Goal: Transaction & Acquisition: Purchase product/service

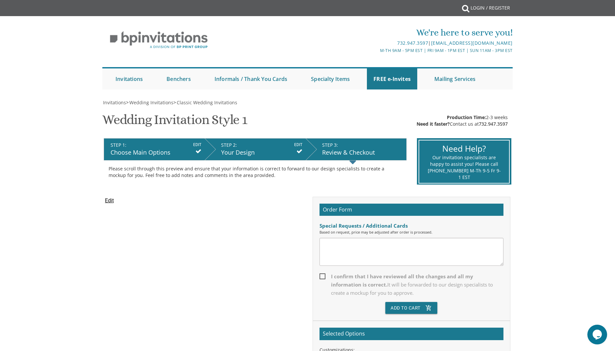
click at [104, 199] on div "Edit" at bounding box center [203, 202] width 207 height 10
click at [110, 202] on input "Edit" at bounding box center [109, 201] width 9 height 8
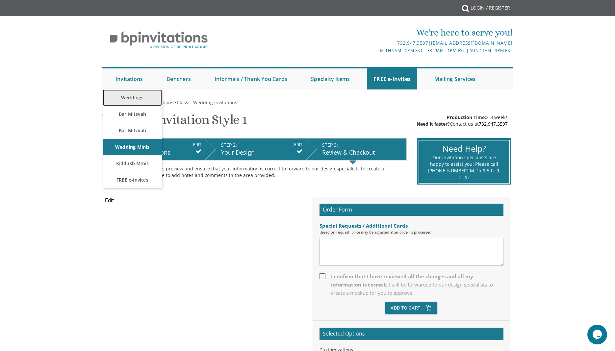
click at [134, 96] on link "Weddings" at bounding box center [132, 97] width 59 height 16
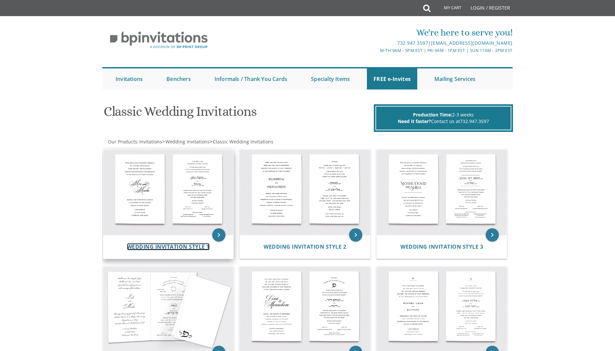
click at [159, 248] on span "Wedding Invitation Style 1" at bounding box center [168, 246] width 83 height 7
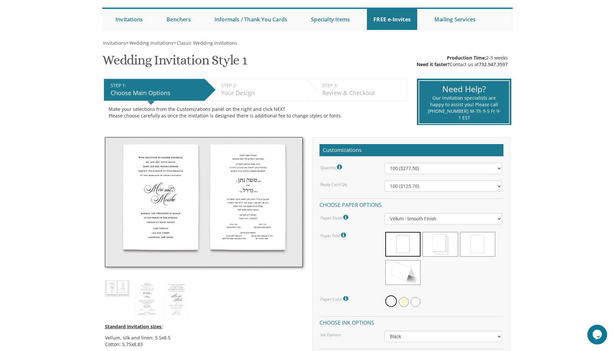
scroll to position [112, 0]
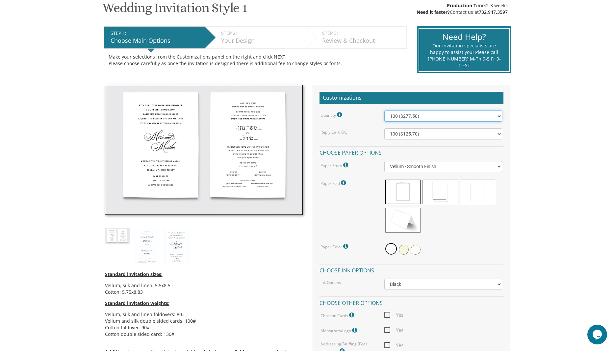
click at [384, 110] on select "100 ($277.50) 200 ($330.45) 300 ($380.65) 400 ($432.70) 500 ($482.10) 600 ($534…" at bounding box center [443, 115] width 118 height 11
select select "1500"
click option "1500 ($983.75)" at bounding box center [0, 0] width 0 height 0
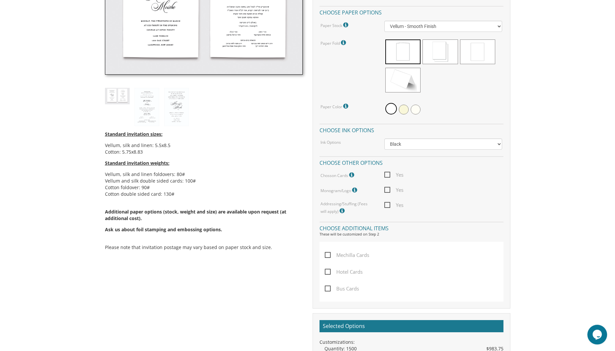
scroll to position [280, 0]
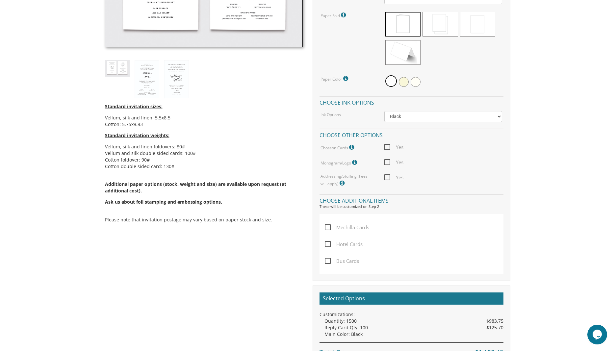
click at [386, 145] on span "Yes" at bounding box center [393, 147] width 19 height 8
click at [386, 145] on input "Yes" at bounding box center [386, 146] width 4 height 4
checkbox input "true"
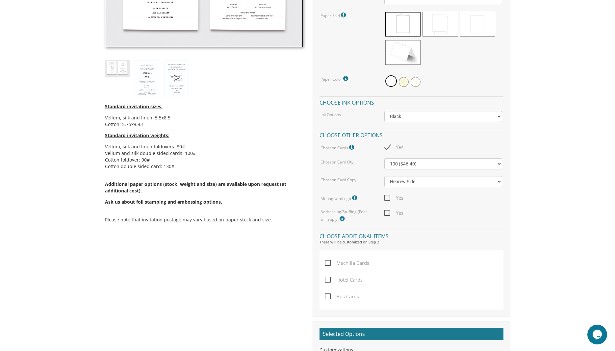
click at [389, 209] on span "Yes" at bounding box center [393, 213] width 19 height 8
click at [388, 210] on input "Yes" at bounding box center [386, 212] width 4 height 4
checkbox input "true"
click at [384, 111] on select "Black Colored Ink ($65.00) Black + One Color ($211.00) Two Colors ($265.00)" at bounding box center [443, 116] width 118 height 11
select select "Black + One Color"
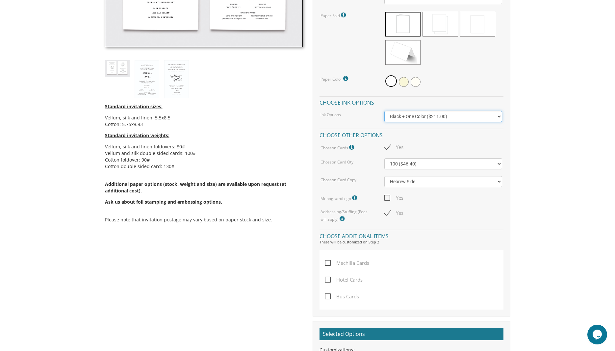
click option "Black + One Color ($211.00)" at bounding box center [0, 0] width 0 height 0
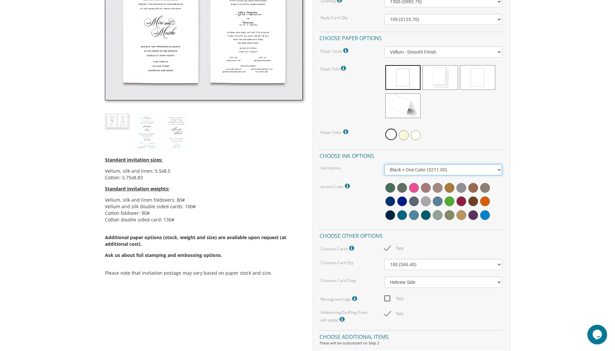
scroll to position [168, 0]
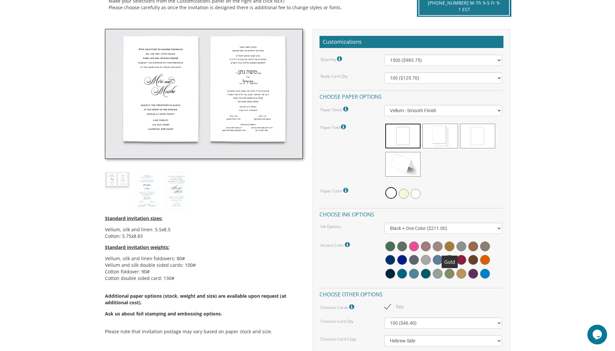
click at [451, 243] on span at bounding box center [449, 246] width 10 height 10
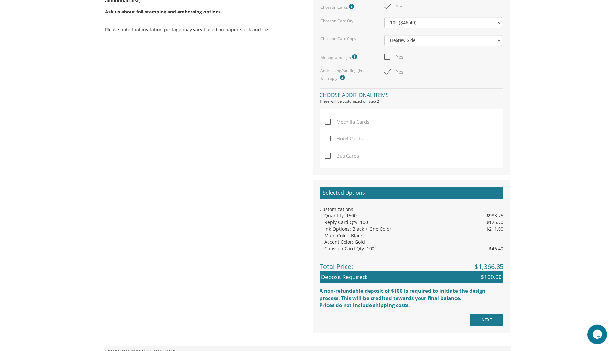
scroll to position [503, 0]
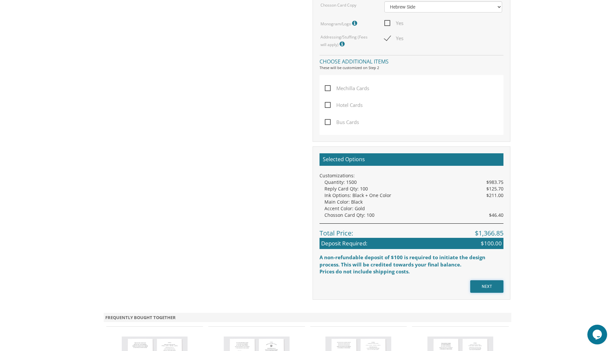
click at [481, 286] on input "NEXT" at bounding box center [486, 286] width 33 height 12
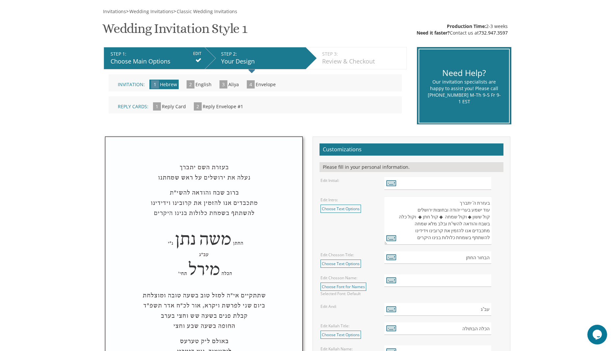
scroll to position [112, 0]
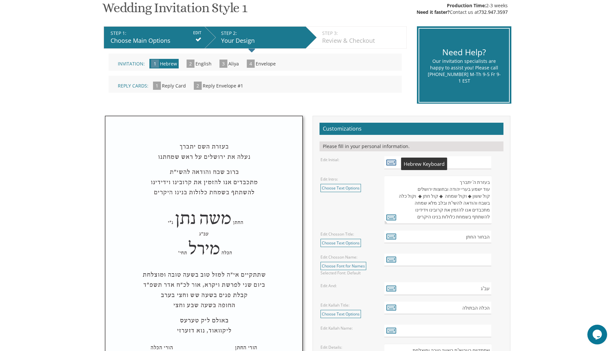
click at [390, 160] on icon at bounding box center [391, 162] width 10 height 9
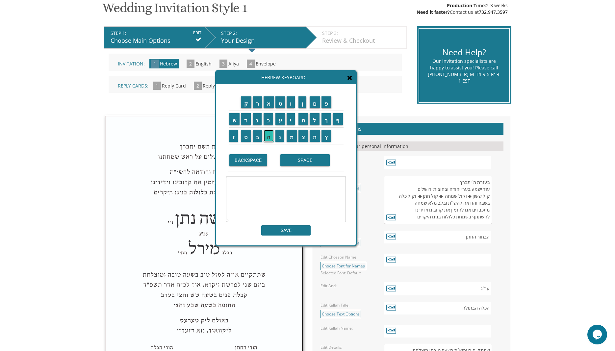
click at [266, 135] on input "ה" at bounding box center [268, 136] width 10 height 12
click at [309, 161] on input "SPACE" at bounding box center [304, 160] width 49 height 12
type textarea "ה"
click at [293, 237] on div "ק ר א ט ו ן ם פ ש ד ג כ ע י ח ל" at bounding box center [285, 164] width 139 height 161
click at [295, 234] on input "SAVE" at bounding box center [285, 230] width 49 height 10
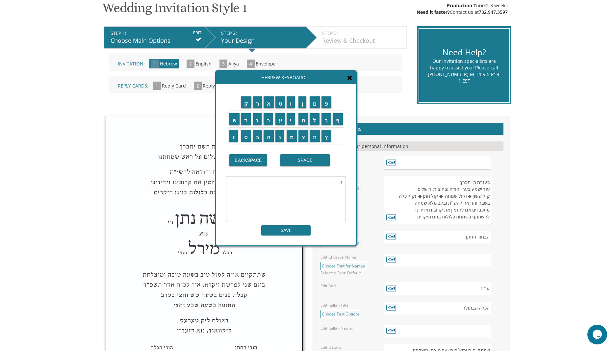
type input "ה"
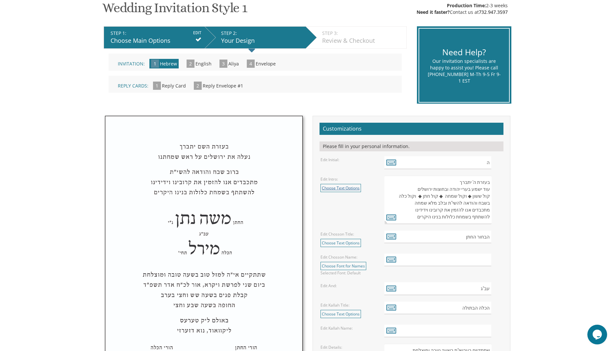
click at [350, 186] on link "Choose Text Options" at bounding box center [340, 188] width 40 height 8
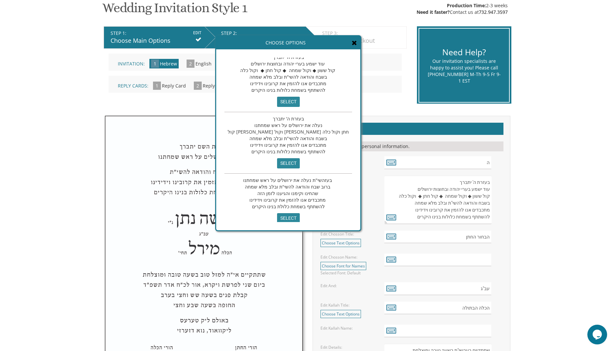
scroll to position [13, 0]
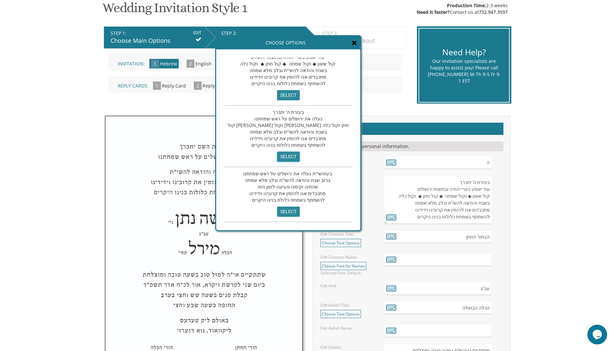
click at [277, 157] on input "select" at bounding box center [288, 157] width 23 height 10
type textarea "בעזרת ה' יתברך נעלה את ירושלים על ראש שמחתנו קול ששון וקול שמחה קול חתן וקול כל…"
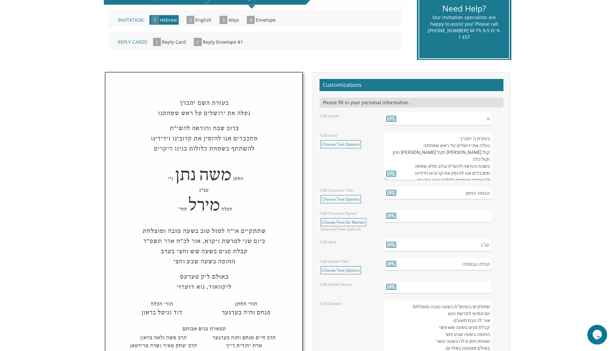
scroll to position [224, 0]
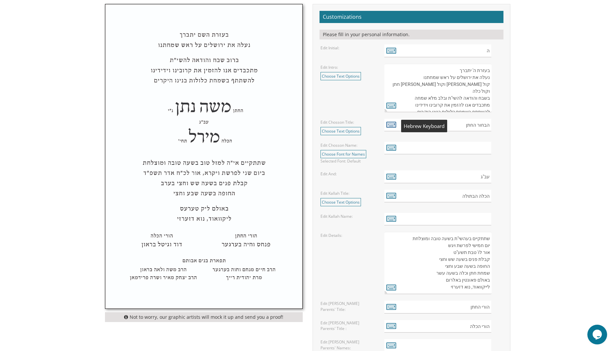
click at [392, 127] on icon at bounding box center [391, 124] width 10 height 9
type textarea "הבחור החתן"
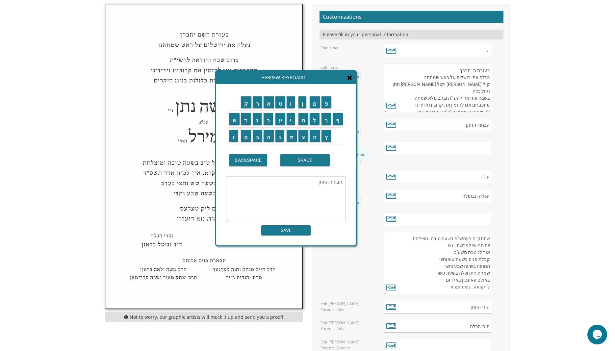
click at [351, 74] on div "Hebrew Keyboard" at bounding box center [285, 77] width 139 height 13
click at [350, 76] on icon at bounding box center [349, 77] width 5 height 7
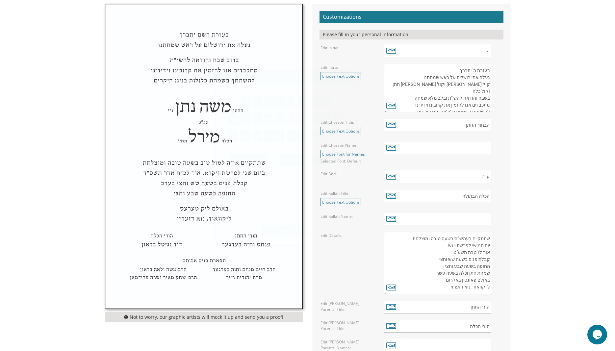
click at [346, 131] on link "Choose Text Options" at bounding box center [340, 131] width 40 height 8
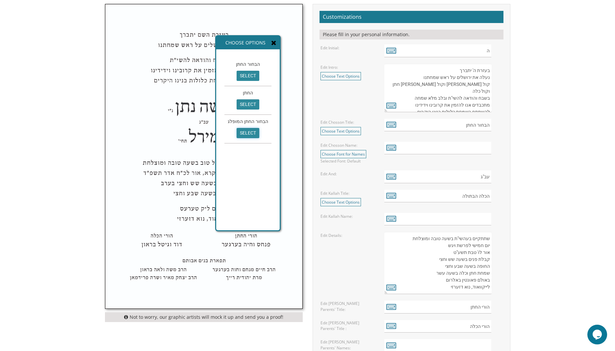
click at [247, 132] on input "select" at bounding box center [247, 133] width 23 height 10
type input "הבחור החתן המופלג"
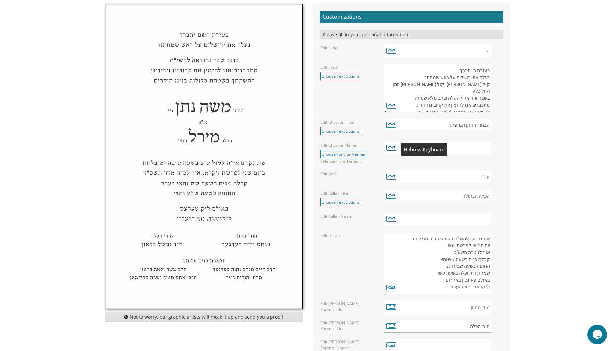
click at [391, 151] on icon at bounding box center [391, 147] width 10 height 9
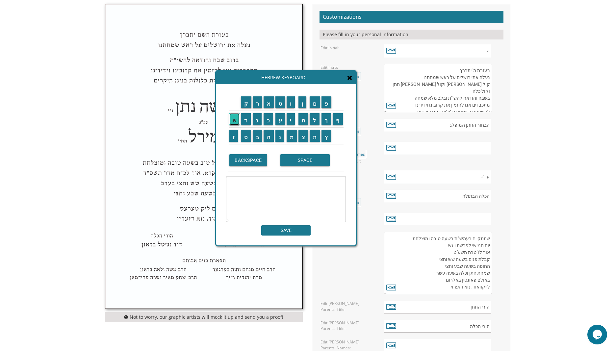
click at [234, 122] on input "ש" at bounding box center [234, 119] width 11 height 12
drag, startPoint x: 294, startPoint y: 134, endPoint x: 285, endPoint y: 125, distance: 13.3
click at [294, 134] on input "מ" at bounding box center [291, 136] width 11 height 12
click at [281, 117] on input "ע" at bounding box center [280, 119] width 10 height 12
click at [292, 99] on input "ו" at bounding box center [290, 102] width 8 height 12
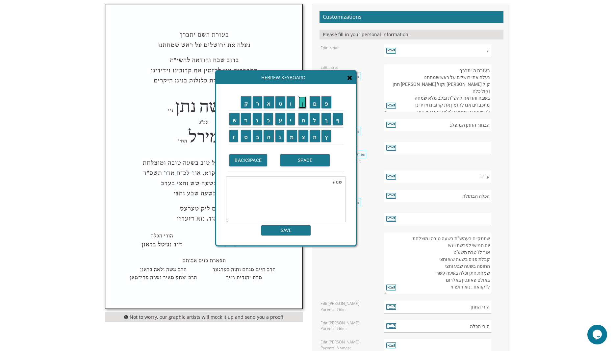
click at [304, 102] on input "ן" at bounding box center [302, 102] width 8 height 12
type textarea "שמעון"
click at [299, 231] on input "SAVE" at bounding box center [285, 230] width 49 height 10
type input "שמעון"
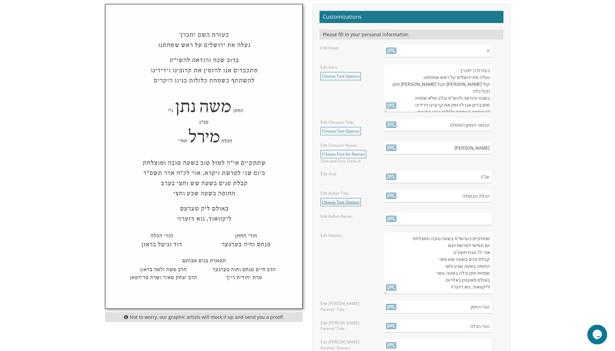
click at [340, 203] on link "Choose Text Options" at bounding box center [340, 202] width 40 height 8
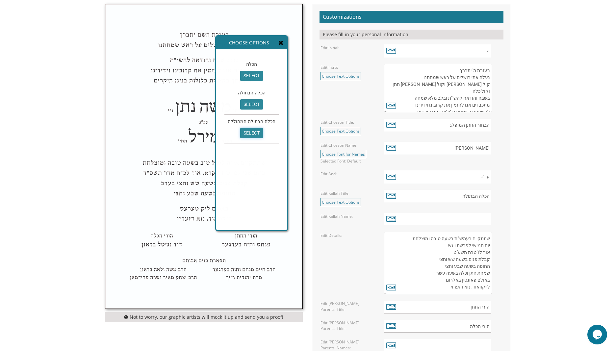
click at [247, 134] on input "select" at bounding box center [251, 133] width 23 height 10
type input "הכלה הבתולה המהוללה"
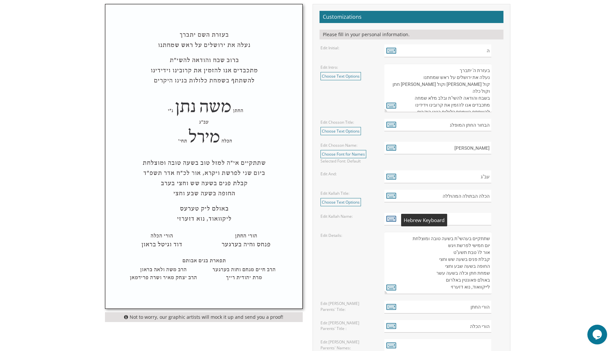
click at [390, 221] on icon at bounding box center [391, 218] width 10 height 9
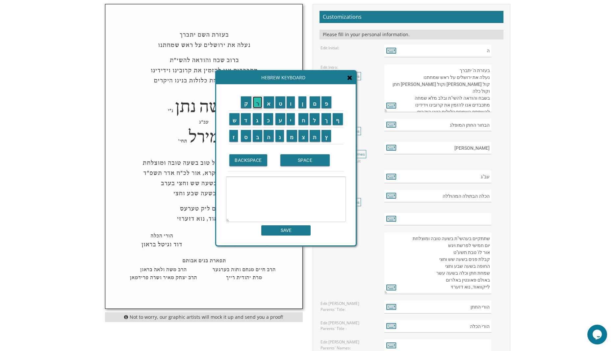
click at [255, 102] on input "ר" at bounding box center [258, 102] width 10 height 12
click at [290, 119] on input "י" at bounding box center [290, 119] width 8 height 12
click at [302, 137] on input "צ" at bounding box center [303, 136] width 10 height 12
click at [267, 101] on input "א" at bounding box center [268, 102] width 11 height 12
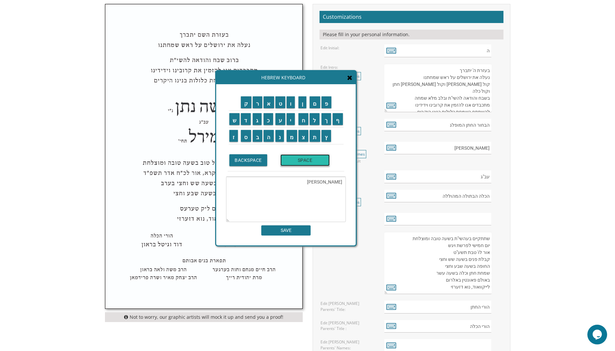
click at [297, 160] on input "SPACE" at bounding box center [304, 160] width 49 height 12
click at [316, 117] on input "ל" at bounding box center [314, 119] width 10 height 12
click at [268, 102] on input "א" at bounding box center [268, 102] width 11 height 12
click at [268, 137] on input "ה" at bounding box center [268, 136] width 10 height 12
type textarea "רייצא לאה"
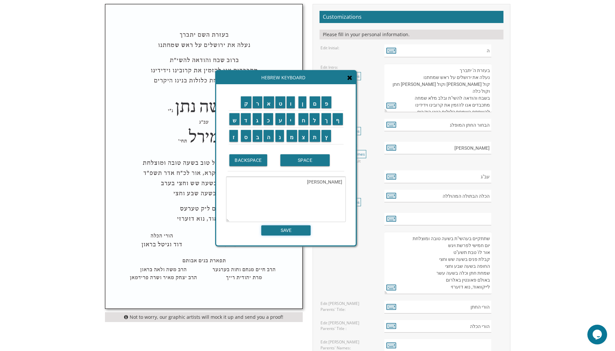
click at [297, 229] on input "SAVE" at bounding box center [285, 230] width 49 height 10
type input "רייצא לאה"
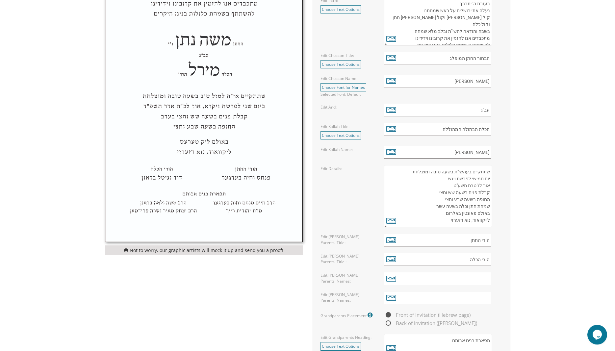
scroll to position [335, 0]
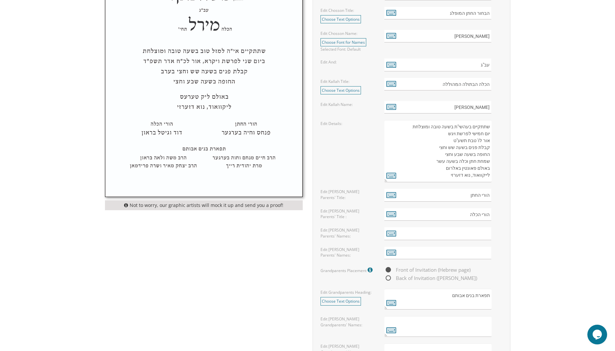
click at [441, 135] on textarea "שתתקיים בעהשי"ת בשעה טובה ומוצלחת יום חמישי לפרשת ויגש אור לו' טבת תשע"ט קבלת פ…" at bounding box center [437, 151] width 107 height 62
drag, startPoint x: 441, startPoint y: 134, endPoint x: 493, endPoint y: 134, distance: 51.6
click at [491, 134] on textarea "שתתקיים בעהשי"ת בשעה טובה ומוצלחת יום חמישי לפרשת ויגש אור לו' טבת תשע"ט קבלת פ…" at bounding box center [437, 151] width 107 height 62
drag, startPoint x: 443, startPoint y: 140, endPoint x: 489, endPoint y: 140, distance: 45.7
click at [489, 140] on textarea "שתתקיים בעהשי"ת בשעה טובה ומוצלחת יום חמישי לפרשת ויגש אור לו' טבת תשע"ט קבלת פ…" at bounding box center [437, 151] width 107 height 62
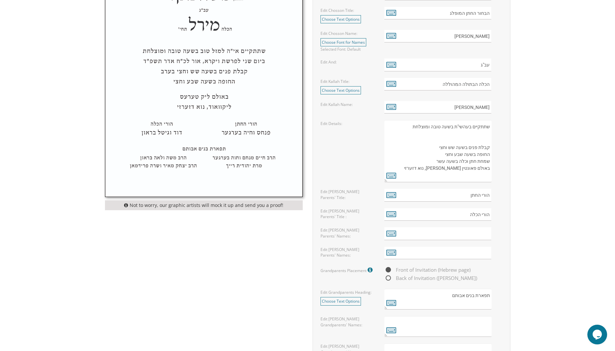
drag, startPoint x: 454, startPoint y: 148, endPoint x: 428, endPoint y: 149, distance: 25.7
click at [428, 149] on textarea "שתתקיים בעהשי"ת בשעה טובה ומוצלחת יום חמישי לפרשת ויגש אור לו' טבת תשע"ט קבלת פ…" at bounding box center [437, 151] width 107 height 62
drag, startPoint x: 462, startPoint y: 154, endPoint x: 437, endPoint y: 155, distance: 25.7
click at [437, 155] on textarea "שתתקיים בעהשי"ת בשעה טובה ומוצלחת יום חמישי לפרשת ויגש אור לו' טבת תשע"ט קבלת פ…" at bounding box center [437, 151] width 107 height 62
click at [456, 161] on textarea "שתתקיים בעהשי"ת בשעה טובה ומוצלחת יום חמישי לפרשת ויגש אור לו' טבת תשע"ט קבלת פ…" at bounding box center [437, 151] width 107 height 62
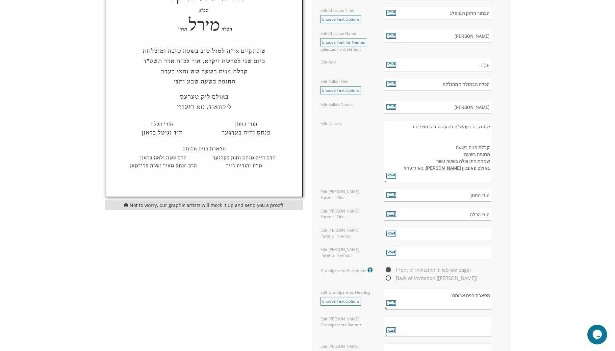
drag, startPoint x: 442, startPoint y: 162, endPoint x: 425, endPoint y: 162, distance: 17.1
click at [425, 162] on textarea "שתתקיים בעהשי"ת בשעה טובה ומוצלחת יום חמישי לפרשת ויגש אור לו' טבת תשע"ט קבלת פ…" at bounding box center [437, 151] width 107 height 62
click at [425, 165] on textarea "שתתקיים בעהשי"ת בשעה טובה ומוצלחת יום חמישי לפרשת ויגש אור לו' טבת תשע"ט קבלת פ…" at bounding box center [437, 151] width 107 height 62
drag, startPoint x: 475, startPoint y: 168, endPoint x: 438, endPoint y: 170, distance: 36.9
click at [438, 170] on textarea "שתתקיים בעהשי"ת בשעה טובה ומוצלחת יום חמישי לפרשת ויגש אור לו' טבת תשע"ט קבלת פ…" at bounding box center [437, 151] width 107 height 62
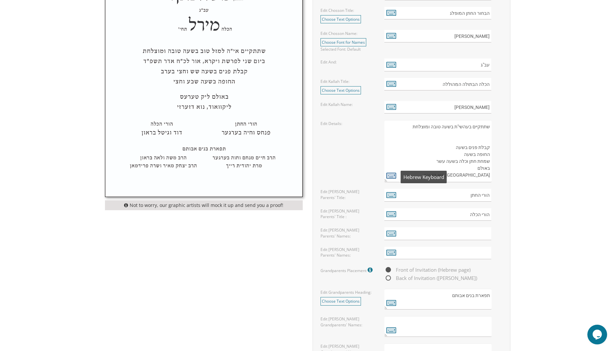
type textarea "שתתקיים בעהשי"ת בשעה טובה ומוצלחת קבלת פנים בשעה החופה בשעה שמחת חתן וכלה בשעה …"
click at [393, 179] on icon at bounding box center [391, 175] width 10 height 9
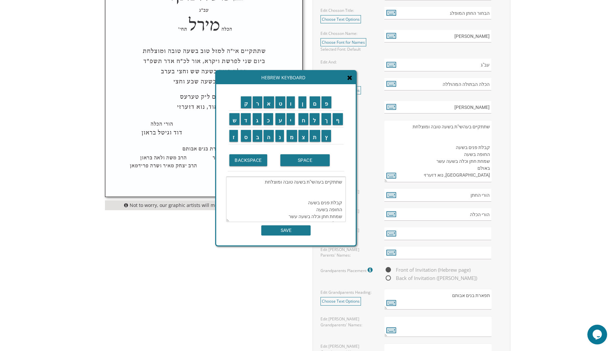
click at [340, 188] on textarea "שתתקיים בעהשי"ת בשעה טובה ומוצלחת קבלת פנים בשעה החופה בשעה שמחת חתן וכלה בשעה …" at bounding box center [286, 199] width 120 height 45
click at [262, 189] on textarea "שתתקיים בעהשי"ת בשעה טובה ומוצלחת קבלת פנים בשעה החופה בשעה שמחת חתן וכלה בשעה …" at bounding box center [286, 199] width 120 height 45
click at [328, 186] on textarea "שתתקיים בעהשי"ת בשעה טובה ומוצלחת קבלת פנים בשעה החופה בשעה שמחת חתן וכלה בשעה …" at bounding box center [286, 199] width 120 height 45
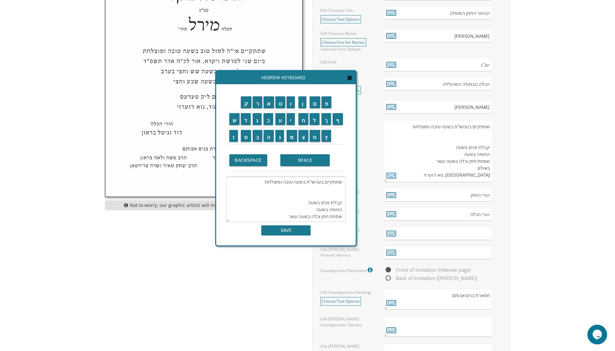
click at [328, 186] on textarea "שתתקיים בעהשי"ת בשעה טובה ומוצלחת קבלת פנים בשעה החופה בשעה שמחת חתן וכלה בשעה …" at bounding box center [286, 199] width 120 height 45
click at [337, 188] on textarea "שתתקיים בעהשי"ת בשעה טובה ומוצלחת קבלת פנים בשעה החופה בשעה שמחת חתן וכלה בשעה …" at bounding box center [286, 199] width 120 height 45
click at [341, 180] on textarea "שתתקיים בעהשי"ת בשעה טובה ומוצלחת קבלת פנים בשעה החופה בשעה שמחת חתן וכלה בשעה …" at bounding box center [286, 199] width 120 height 45
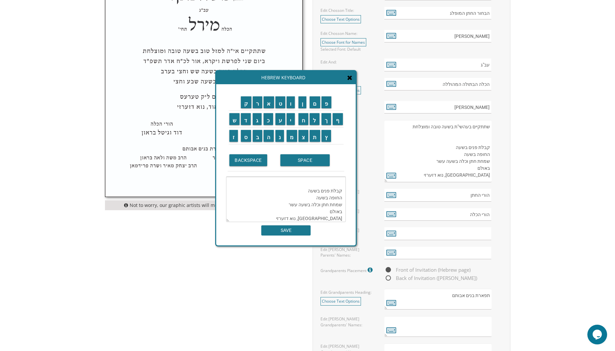
click at [341, 180] on textarea "שתתקיים בעהשי"ת בשעה טובה ומוצלחת קבלת פנים בשעה החופה בשעה שמחת חתן וכלה בשעה …" at bounding box center [286, 199] width 120 height 45
click at [260, 183] on textarea "שתתקיים בעהשי"ת בשעה טובה ומוצלחת קבלת פנים בשעה החופה בשעה שמחת חתן וכלה בשעה …" at bounding box center [286, 199] width 120 height 45
click at [256, 182] on textarea "שתתקיים בעהשי"ת בשעה טובה ומוצלחת קבלת פנים בשעה החופה בשעה שמחת חתן וכלה בשעה …" at bounding box center [286, 199] width 120 height 45
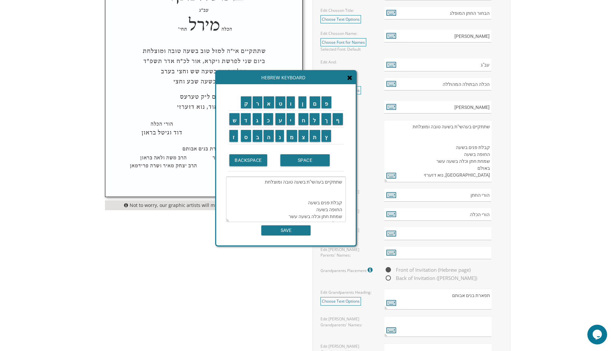
click at [256, 182] on textarea "שתתקיים בעהשי"ת בשעה טובה ומוצלחת קבלת פנים בשעה החופה בשעה שמחת חתן וכלה בשעה …" at bounding box center [286, 199] width 120 height 45
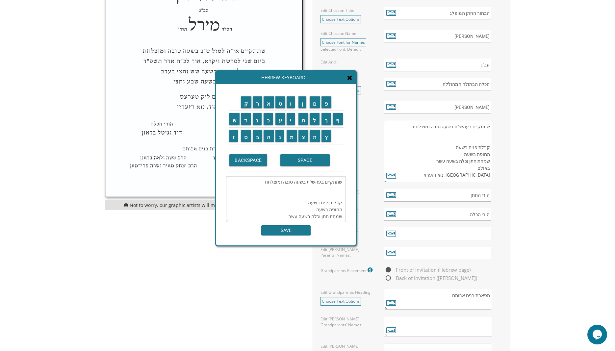
scroll to position [5, 0]
click at [268, 102] on input "א" at bounding box center [268, 102] width 11 height 12
click at [288, 103] on input "ו" at bounding box center [290, 102] width 8 height 12
click at [256, 104] on input "ר" at bounding box center [258, 102] width 10 height 12
drag, startPoint x: 296, startPoint y: 161, endPoint x: 293, endPoint y: 154, distance: 7.1
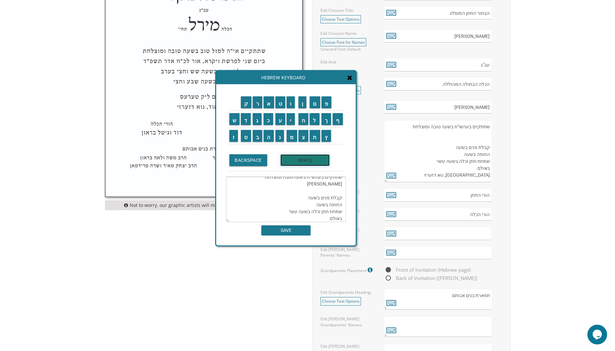
click at [295, 160] on input "SPACE" at bounding box center [304, 160] width 49 height 12
click at [313, 119] on input "ל" at bounding box center [314, 119] width 10 height 12
click at [290, 120] on input "י" at bounding box center [290, 119] width 8 height 12
click at [291, 102] on input "ו" at bounding box center [290, 102] width 8 height 12
click at [314, 104] on input "ם" at bounding box center [314, 102] width 11 height 12
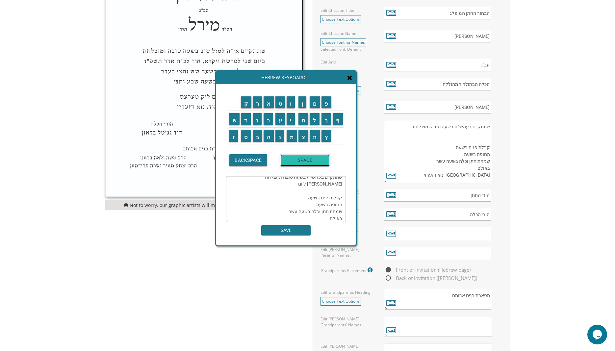
click at [304, 162] on input "SPACE" at bounding box center [304, 160] width 49 height 12
click at [291, 121] on input "י" at bounding box center [290, 119] width 8 height 12
click at [268, 104] on input "א" at bounding box center [268, 102] width 11 height 12
click at [295, 160] on input "SPACE" at bounding box center [304, 160] width 49 height 12
click at [267, 117] on input "כ" at bounding box center [268, 119] width 10 height 12
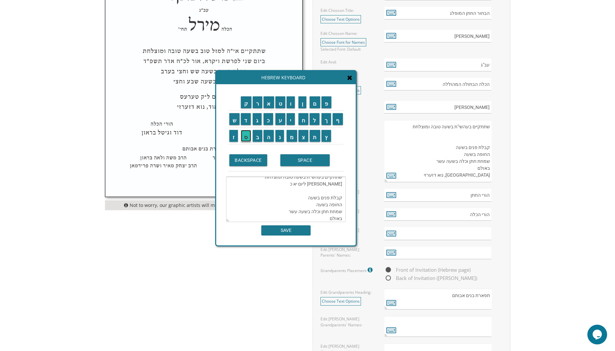
click at [244, 137] on input "ס" at bounding box center [246, 136] width 10 height 12
click at [313, 121] on input "ל" at bounding box center [314, 119] width 10 height 12
click at [292, 103] on input "ו" at bounding box center [290, 102] width 8 height 12
click at [342, 184] on textarea "שתתקיים בעהשי"ת בשעה טובה ומוצלחת אור ליום יא כסלו קבלת פנים בשעה החופה בשעה שמ…" at bounding box center [286, 199] width 120 height 45
click at [242, 158] on input "BACKSPACE" at bounding box center [248, 160] width 38 height 12
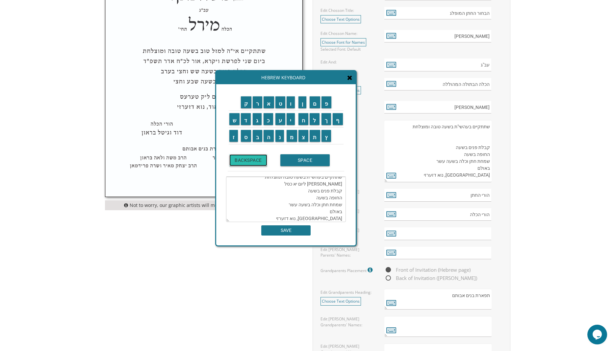
click at [242, 158] on input "BACKSPACE" at bounding box center [248, 160] width 38 height 12
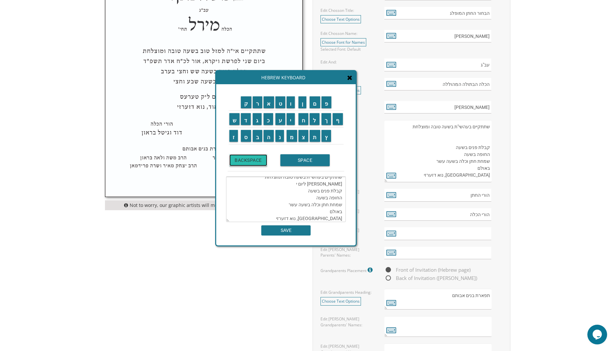
click at [242, 158] on input "BACKSPACE" at bounding box center [248, 160] width 38 height 12
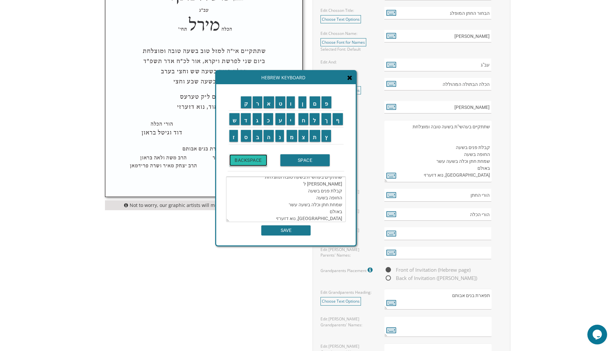
click at [242, 158] on input "BACKSPACE" at bounding box center [248, 160] width 38 height 12
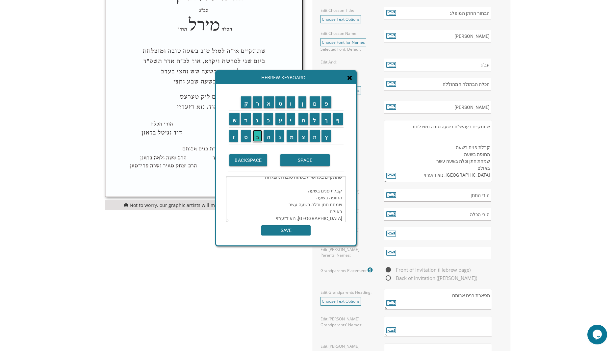
click at [258, 136] on input "ב" at bounding box center [258, 136] width 10 height 12
drag, startPoint x: 289, startPoint y: 118, endPoint x: 287, endPoint y: 108, distance: 10.3
click at [289, 117] on input "י" at bounding box center [290, 119] width 8 height 12
click at [289, 99] on input "ו" at bounding box center [290, 102] width 8 height 12
click at [314, 101] on input "ם" at bounding box center [314, 102] width 11 height 12
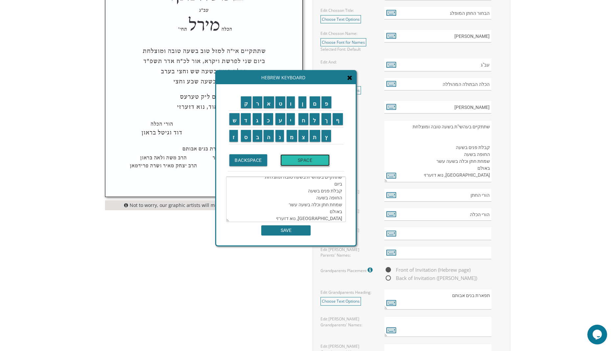
click at [301, 164] on input "SPACE" at bounding box center [304, 160] width 49 height 12
click at [256, 103] on input "ר" at bounding box center [258, 102] width 10 height 12
click at [270, 103] on input "א" at bounding box center [268, 102] width 11 height 12
click at [234, 120] on input "ש" at bounding box center [234, 119] width 11 height 12
click at [290, 102] on input "ו" at bounding box center [290, 102] width 8 height 12
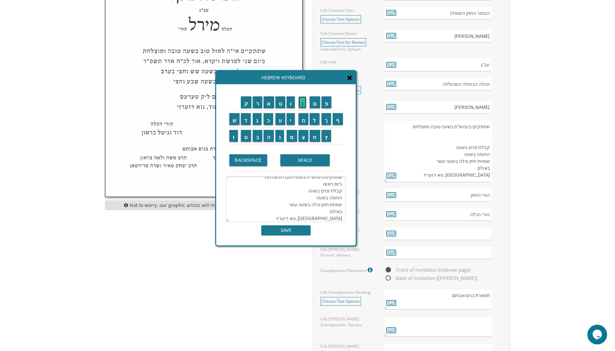
click at [302, 100] on input "ן" at bounding box center [302, 102] width 8 height 12
click at [293, 159] on input "SPACE" at bounding box center [304, 160] width 49 height 12
click at [318, 118] on input "ל" at bounding box center [314, 119] width 10 height 12
click at [247, 137] on input "ס" at bounding box center [246, 136] width 10 height 12
drag, startPoint x: 245, startPoint y: 119, endPoint x: 252, endPoint y: 113, distance: 9.3
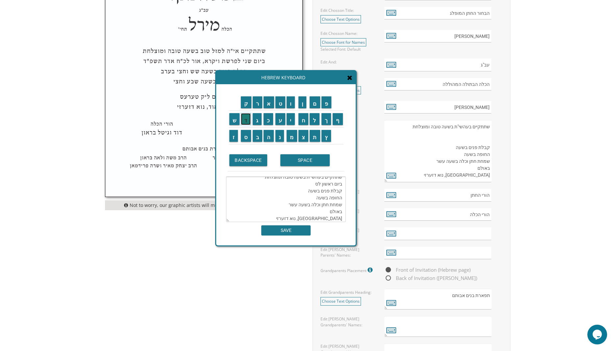
click at [245, 118] on input "ד" at bounding box center [246, 119] width 10 height 12
click at [258, 100] on input "ר" at bounding box center [258, 102] width 10 height 12
click at [288, 159] on input "SPACE" at bounding box center [304, 160] width 49 height 12
click at [343, 190] on textarea "שתתקיים בעהשי"ת בשעה טובה ומוצלחת ביום ראשון לסדר " קבלת פנים בשעה החופה בשעה ש…" at bounding box center [286, 199] width 120 height 45
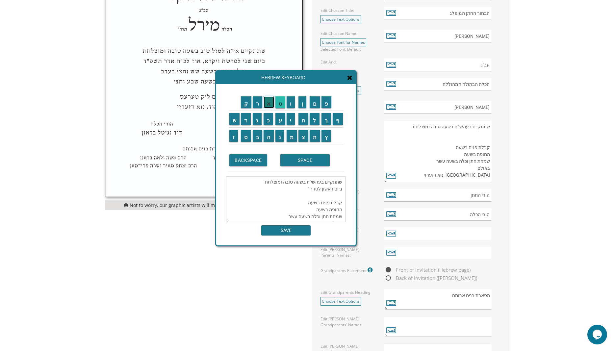
drag, startPoint x: 267, startPoint y: 99, endPoint x: 276, endPoint y: 99, distance: 8.2
click at [268, 99] on input "א" at bounding box center [268, 102] width 11 height 12
click at [290, 103] on input "ו" at bounding box center [290, 102] width 8 height 12
click at [304, 189] on textarea "שתתקיים בעהשי"ת בשעה טובה ומוצלחת ביום ראשון לסדר " אוddd קבלת פנים בשעה החופה …" at bounding box center [286, 199] width 120 height 45
click at [305, 189] on textarea "שתתקיים בעהשי"ת בשעה טובה ומוצלחת ביום ראשון לסדר " אוddd קבלת פנים בשעה החופה …" at bounding box center [286, 199] width 120 height 45
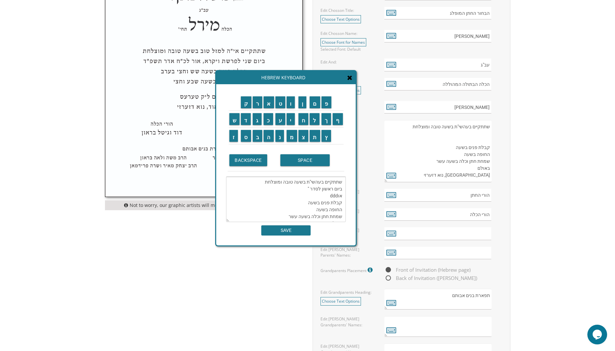
click at [305, 189] on textarea "שתתקיים בעהשי"ת בשעה טובה ומוצלחת ביום ראשון לסדר " אוddd קבלת פנים בשעה החופה …" at bounding box center [286, 199] width 120 height 45
click at [244, 160] on input "BACKSPACE" at bounding box center [248, 160] width 38 height 12
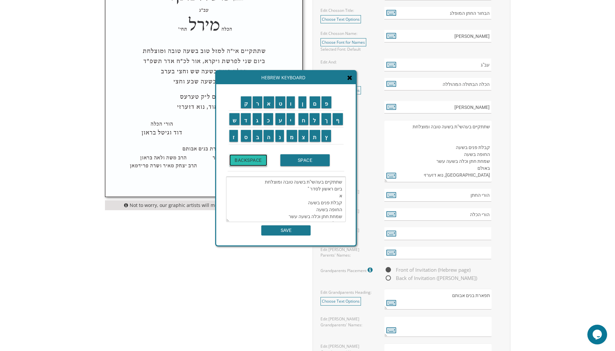
click at [244, 160] on input "BACKSPACE" at bounding box center [248, 160] width 38 height 12
click at [290, 101] on input "ו" at bounding box center [290, 102] width 8 height 12
click at [290, 136] on input "מ" at bounding box center [291, 136] width 11 height 12
click at [316, 121] on input "ל" at bounding box center [314, 119] width 10 height 12
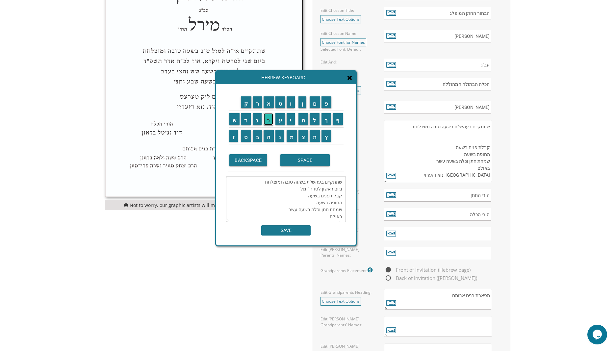
click at [266, 119] on input "כ" at bounding box center [268, 119] width 10 height 12
click at [290, 118] on input "י" at bounding box center [290, 119] width 8 height 12
click at [313, 103] on input "ם" at bounding box center [314, 102] width 11 height 12
click at [299, 160] on input "SPACE" at bounding box center [304, 160] width 49 height 12
click at [291, 137] on input "מ" at bounding box center [291, 136] width 11 height 12
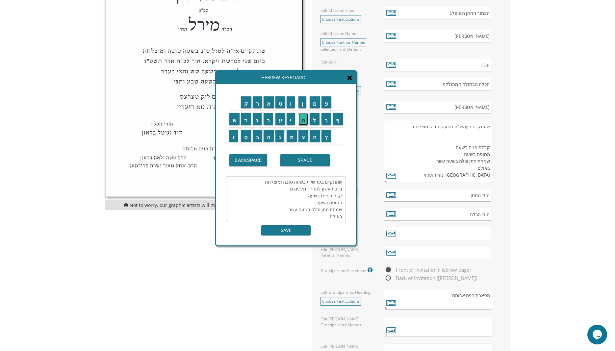
click at [302, 121] on input "ח" at bounding box center [303, 119] width 10 height 12
click at [315, 120] on input "ל" at bounding box center [314, 119] width 10 height 12
click at [301, 132] on input "צ" at bounding box center [303, 136] width 10 height 12
click at [290, 120] on input "י" at bounding box center [290, 119] width 8 height 12
click at [327, 119] on input "ך" at bounding box center [326, 119] width 10 height 12
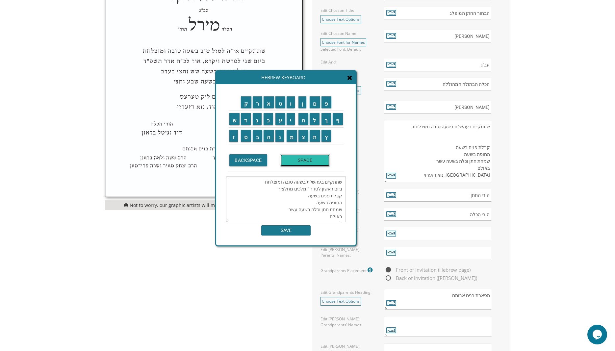
click at [300, 160] on input "SPACE" at bounding box center [304, 160] width 49 height 12
click at [291, 121] on input "י" at bounding box center [290, 119] width 8 height 12
drag, startPoint x: 305, startPoint y: 138, endPoint x: 300, endPoint y: 132, distance: 7.7
click at [305, 137] on input "צ" at bounding box center [303, 136] width 10 height 12
click at [268, 101] on input "א" at bounding box center [268, 102] width 11 height 12
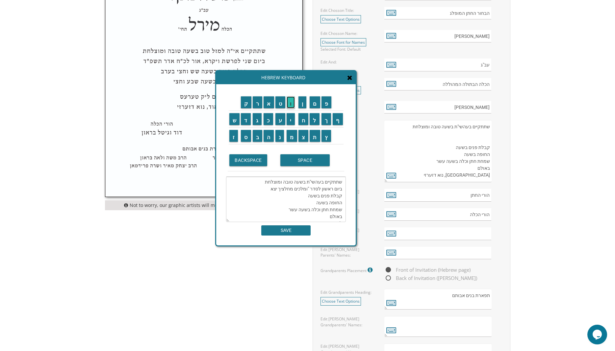
click at [291, 103] on input "ו" at bounding box center [290, 102] width 8 height 12
click at [327, 102] on input "פ" at bounding box center [326, 102] width 10 height 12
click at [258, 190] on textarea "שתתקיים בעהשי"ת בשעה טובה ומוצלחת ביום ראשון לסדר "ומלכים מחלציך יצאו" (פ' קבלת…" at bounding box center [286, 199] width 120 height 45
click at [249, 156] on input "BACKSPACE" at bounding box center [248, 160] width 38 height 12
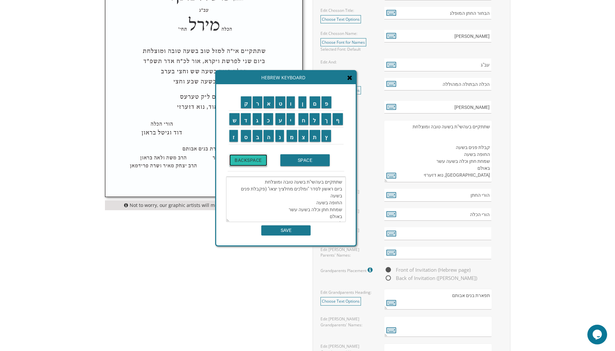
click at [249, 156] on input "BACKSPACE" at bounding box center [248, 160] width 38 height 12
click at [290, 102] on input "ו" at bounding box center [290, 102] width 8 height 12
click at [289, 119] on input "י" at bounding box center [290, 119] width 8 height 12
click at [231, 119] on input "ש" at bounding box center [234, 119] width 11 height 12
drag, startPoint x: 315, startPoint y: 119, endPoint x: 305, endPoint y: 119, distance: 10.9
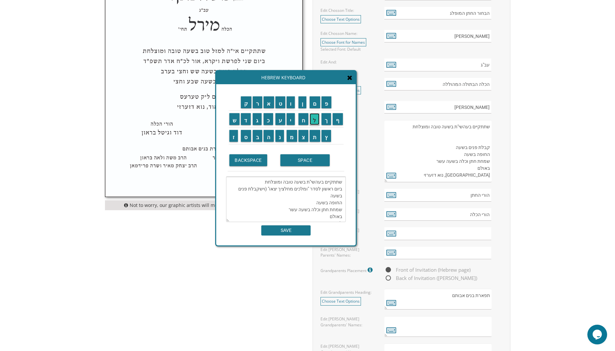
click at [315, 119] on input "ל" at bounding box center [314, 119] width 10 height 12
click at [302, 120] on input "ח" at bounding box center [303, 119] width 10 height 12
click at [297, 119] on td "י" at bounding box center [292, 119] width 12 height 17
click at [341, 195] on textarea "שתתקיים בעהשי"ת בשעה טובה ומוצלחת ביום ראשון לסדר "ומלכים מחלציך יצאו" (וישלח) …" at bounding box center [286, 199] width 120 height 45
click at [343, 189] on textarea "שתתקיים בעהשי"ת בשעה טובה ומוצלחת ביום ראשון לסדר "ומלכים מחלציך יצאו" (וישלח) …" at bounding box center [286, 199] width 120 height 45
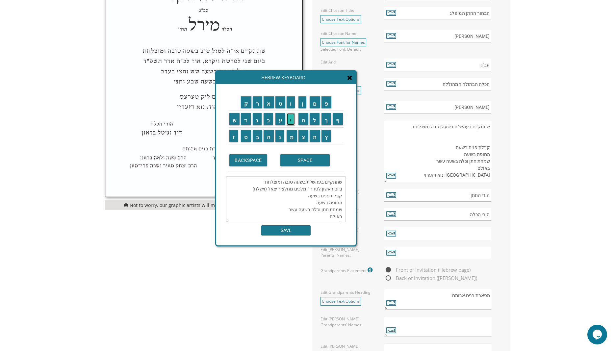
click at [291, 121] on input "י" at bounding box center [290, 119] width 8 height 12
click at [269, 120] on input "כ" at bounding box center [268, 119] width 10 height 12
click at [245, 136] on input "ס" at bounding box center [246, 136] width 10 height 12
drag, startPoint x: 315, startPoint y: 119, endPoint x: 306, endPoint y: 107, distance: 15.5
click at [315, 118] on input "ל" at bounding box center [314, 119] width 10 height 12
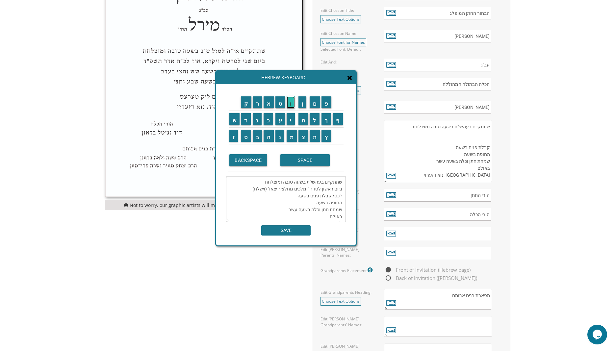
click at [290, 103] on input "ו" at bounding box center [290, 102] width 8 height 12
drag, startPoint x: 312, startPoint y: 137, endPoint x: 304, endPoint y: 134, distance: 8.5
click at [312, 136] on input "ת" at bounding box center [314, 136] width 11 height 12
click at [233, 121] on input "ש" at bounding box center [234, 119] width 11 height 12
click at [326, 101] on input "פ" at bounding box center [326, 102] width 10 height 12
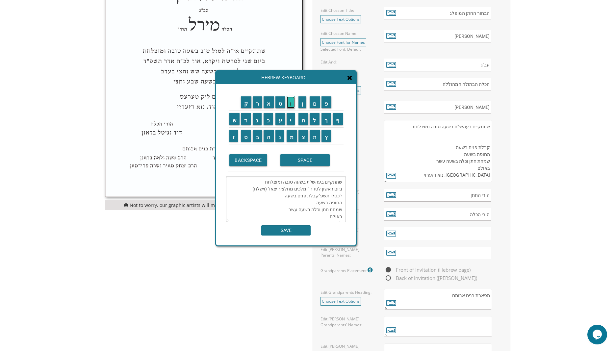
click at [292, 103] on input "ו" at bounding box center [290, 102] width 8 height 12
click at [327, 209] on textarea "שתתקיים בעהשי"ת בשעה טובה ומוצלחת ביום ראשון לסדר "ומלכים מחלציך יצאו" (וישלח) …" at bounding box center [286, 199] width 120 height 45
click at [328, 209] on textarea "שתתקיים בעהשי"ת בשעה טובה ומוצלחת ביום ראשון לסדר "ומלכים מחלציך יצאו" (וישלח) …" at bounding box center [286, 199] width 120 height 45
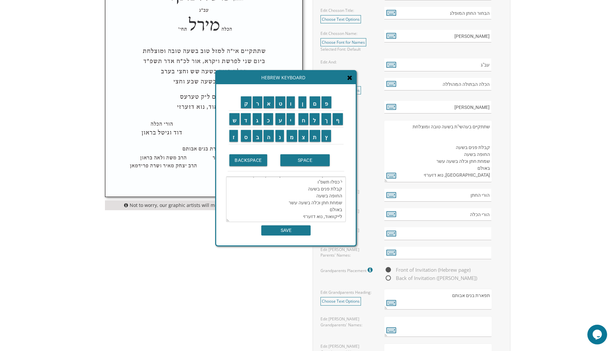
click at [299, 215] on textarea "שתתקיים בעהשי"ת בשעה טובה ומוצלחת ביום ראשון לסדר "ומלכים מחלציך יצאו" (וישלח) …" at bounding box center [286, 199] width 120 height 45
click at [341, 211] on textarea "שתתקיים בעהשי"ת בשעה טובה ומוצלחת ביום ראשון לסדר "ומלכים מחלציך יצאו" (וישלח) …" at bounding box center [286, 199] width 120 height 45
click at [303, 216] on textarea "שתתקיים בעהשי"ת בשעה טובה ומוצלחת ביום ראשון לסדר "ומלכים מחלציך יצאו" (וישלח) …" at bounding box center [286, 199] width 120 height 45
click at [343, 217] on textarea "שתתקיים בעהשי"ת בשעה טובה ומוצלחת ביום ראשון לסדר "ומלכים מחלציך יצאו" (וישלח) …" at bounding box center [286, 199] width 120 height 45
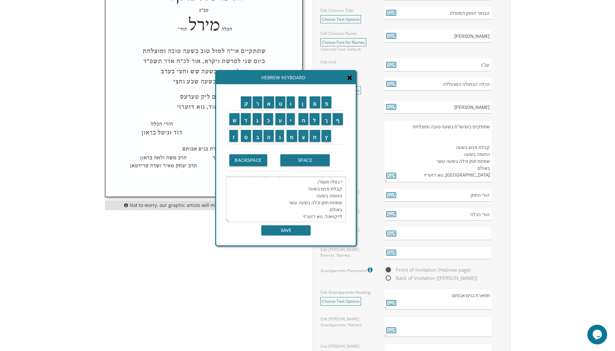
click at [343, 216] on textarea "שתתקיים בעהשי"ת בשעה טובה ומוצלחת ביום ראשון לסדר "ומלכים מחלציך יצאו" (וישלח) …" at bounding box center [286, 199] width 120 height 45
click at [329, 209] on textarea "שתתקיים בעהשי"ת בשעה טובה ומוצלחת ביום ראשון לסדר "ומלכים מחלציך יצאו" (וישלח) …" at bounding box center [286, 199] width 120 height 45
click at [324, 196] on textarea "שתתקיים בעהשי"ת בשעה טובה ומוצלחת ביום ראשון לסדר "ומלכים מחלציך יצאו" (וישלח) …" at bounding box center [286, 199] width 120 height 45
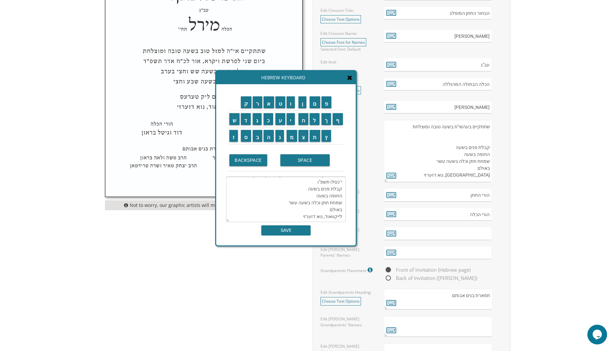
drag, startPoint x: 312, startPoint y: 190, endPoint x: 301, endPoint y: 186, distance: 11.9
click at [311, 190] on textarea "שתתקיים בעהשי"ת בשעה טובה ומוצלחת ביום ראשון לסדר "ומלכים מחלציך יצאו" (וישלח) …" at bounding box center [286, 199] width 120 height 45
drag, startPoint x: 301, startPoint y: 186, endPoint x: 276, endPoint y: 195, distance: 26.1
click at [300, 186] on textarea "שתתקיים בעהשי"ת בשעה טובה ומוצלחת ביום ראשון לסדר "ומלכים מחלציך יצאו" (וישלח) …" at bounding box center [286, 199] width 120 height 45
click at [223, 213] on div "ק ר א ט ו ן ם פ ש ד ג כ ע י ח ל" at bounding box center [285, 164] width 139 height 161
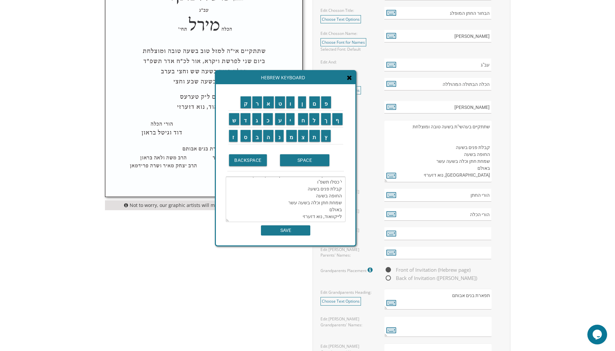
click at [228, 220] on textarea "שתתקיים בעהשי"ת בשעה טובה ומוצלחת ביום ראשון לסדר "ומלכים מחלציך יצאו" (וישלח) …" at bounding box center [286, 199] width 120 height 45
click at [301, 216] on textarea "שתתקיים בעהשי"ת בשעה טובה ומוצלחת ביום ראשון לסדר "ומלכים מחלציך יצאו" (וישלח) …" at bounding box center [286, 199] width 120 height 45
click at [302, 215] on textarea "שתתקיים בעהשי"ת בשעה טובה ומוצלחת ביום ראשון לסדר "ומלכים מחלציך יצאו" (וישלח) …" at bounding box center [286, 199] width 120 height 45
drag, startPoint x: 279, startPoint y: 138, endPoint x: 279, endPoint y: 126, distance: 11.5
click at [279, 137] on input "נ" at bounding box center [279, 136] width 9 height 12
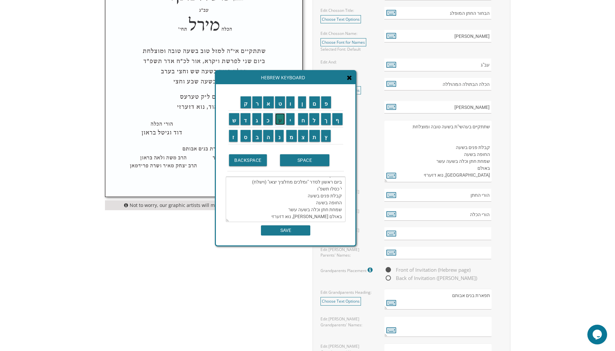
click at [281, 118] on input "ע" at bounding box center [280, 119] width 10 height 12
click at [290, 117] on input "י" at bounding box center [290, 119] width 8 height 12
drag, startPoint x: 289, startPoint y: 138, endPoint x: 302, endPoint y: 136, distance: 12.6
click at [290, 138] on input "מ" at bounding box center [291, 136] width 11 height 12
click at [314, 136] on input "ת" at bounding box center [314, 136] width 11 height 12
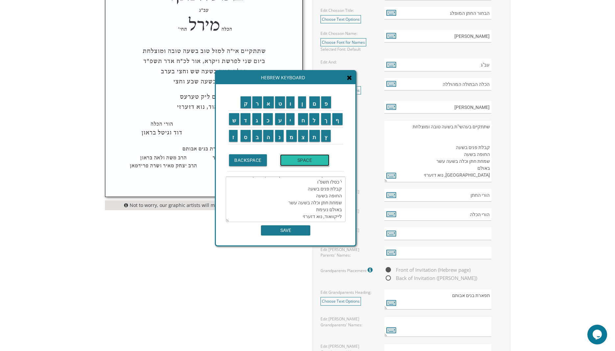
click at [300, 160] on input "SPACE" at bounding box center [304, 160] width 49 height 12
click at [266, 137] on input "ה" at bounding box center [268, 136] width 10 height 12
drag, startPoint x: 305, startPoint y: 119, endPoint x: 291, endPoint y: 120, distance: 14.2
click at [305, 119] on input "ח" at bounding box center [303, 119] width 10 height 12
click at [288, 120] on input "י" at bounding box center [290, 119] width 8 height 12
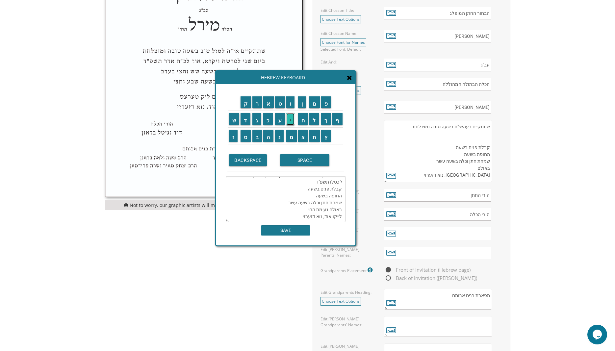
click at [288, 120] on input "י" at bounding box center [290, 119] width 8 height 12
click at [316, 103] on input "ם" at bounding box center [314, 102] width 11 height 12
type textarea "שתתקיים בעהשי"ת בשעה טובה ומוצלחת ביום ראשון לסדר "ומלכים מחלציך יצאו" (וישלח) …"
click at [285, 232] on input "SAVE" at bounding box center [285, 230] width 49 height 10
type textarea "שתתקיים בעהשי"ת בשעה טובה ומוצלחת ביום ראשון לסדר "ומלכים מחלציך יצאו" (וישלח) …"
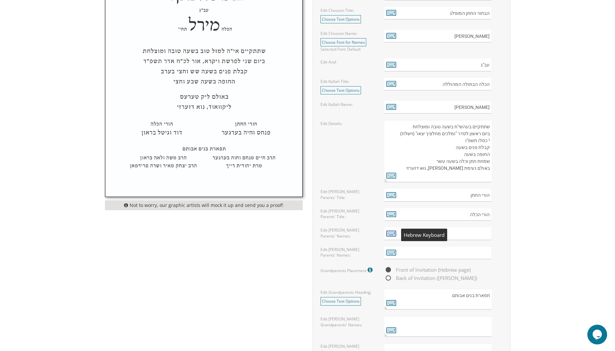
click at [389, 236] on icon at bounding box center [391, 233] width 10 height 9
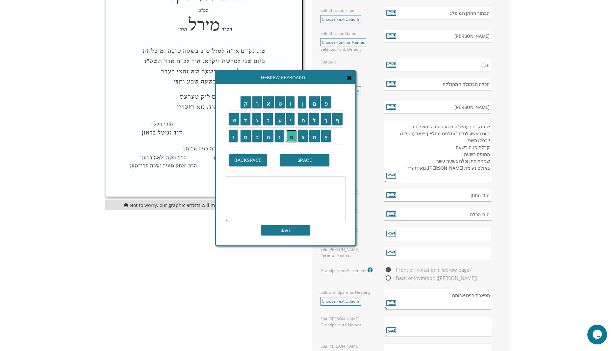
click at [292, 136] on input "מ" at bounding box center [291, 136] width 11 height 12
click at [235, 120] on input "ש" at bounding box center [234, 119] width 11 height 12
click at [264, 136] on input "ה" at bounding box center [268, 136] width 10 height 12
click at [303, 166] on input "SPACE" at bounding box center [304, 160] width 49 height 12
click at [267, 133] on input "ה" at bounding box center [268, 136] width 10 height 12
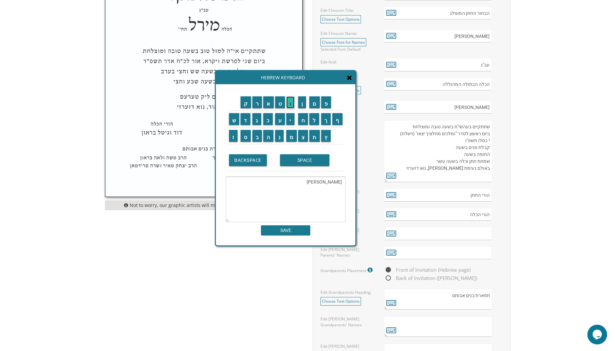
click at [290, 101] on input "ו" at bounding box center [290, 102] width 8 height 12
click at [245, 139] on input "ס" at bounding box center [245, 136] width 10 height 12
drag, startPoint x: 293, startPoint y: 158, endPoint x: 271, endPoint y: 139, distance: 28.9
click at [293, 157] on input "SPACE" at bounding box center [304, 160] width 49 height 12
click at [288, 103] on input "ו" at bounding box center [290, 102] width 8 height 12
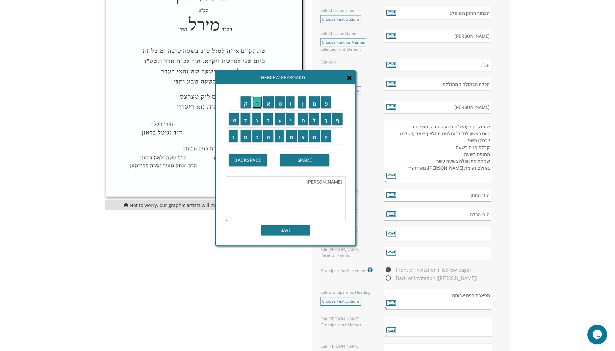
click at [253, 105] on input "ר" at bounding box center [257, 102] width 10 height 12
drag, startPoint x: 278, startPoint y: 122, endPoint x: 284, endPoint y: 120, distance: 6.9
click at [279, 122] on input "ע" at bounding box center [280, 119] width 10 height 12
click at [291, 119] on input "י" at bounding box center [290, 119] width 8 height 12
click at [315, 137] on input "ת" at bounding box center [314, 136] width 11 height 12
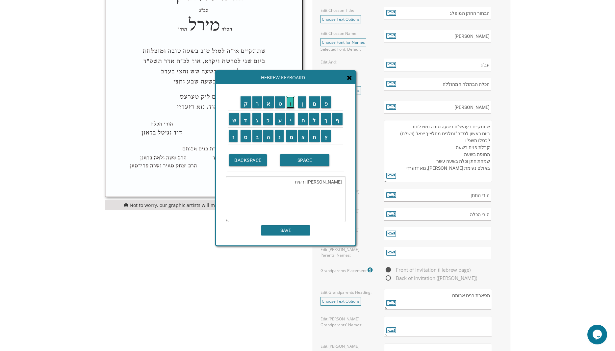
click at [291, 101] on input "ו" at bounding box center [290, 102] width 8 height 12
type textarea "משה הוס ורעיתו"
drag, startPoint x: 294, startPoint y: 231, endPoint x: 329, endPoint y: 229, distance: 35.6
click at [296, 230] on input "SAVE" at bounding box center [285, 230] width 49 height 10
type input "משה הוס ורעיתו"
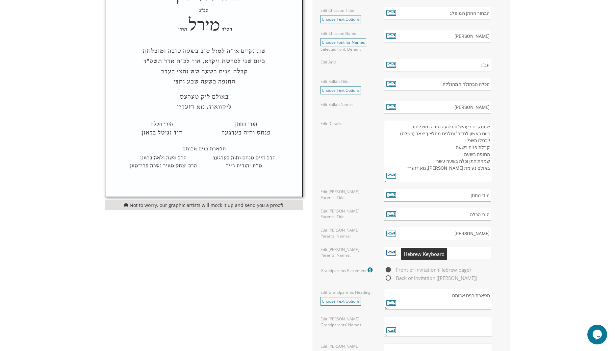
click at [390, 252] on icon at bounding box center [391, 252] width 10 height 9
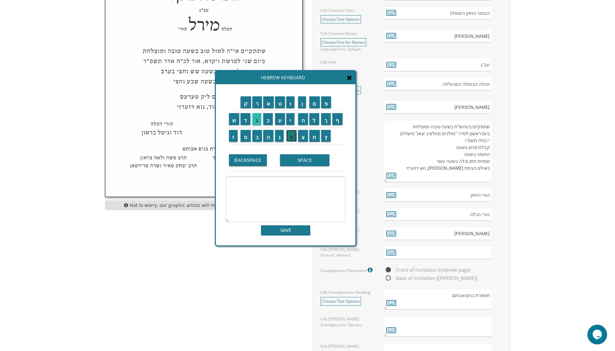
drag, startPoint x: 291, startPoint y: 136, endPoint x: 260, endPoint y: 123, distance: 34.2
click at [291, 136] on input "מ" at bounding box center [291, 136] width 11 height 12
click at [256, 103] on input "ר" at bounding box center [257, 102] width 10 height 12
click at [245, 122] on input "ד" at bounding box center [245, 119] width 10 height 12
click at [267, 119] on input "כ" at bounding box center [268, 119] width 10 height 12
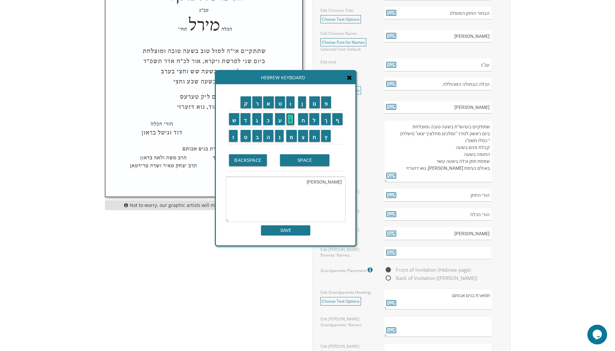
click at [292, 117] on input "י" at bounding box center [290, 119] width 8 height 12
click at [292, 156] on input "SPACE" at bounding box center [304, 160] width 49 height 12
click at [257, 104] on input "ר" at bounding box center [257, 102] width 10 height 12
click at [278, 118] on input "ע" at bounding box center [280, 119] width 10 height 12
drag, startPoint x: 268, startPoint y: 119, endPoint x: 277, endPoint y: 120, distance: 8.6
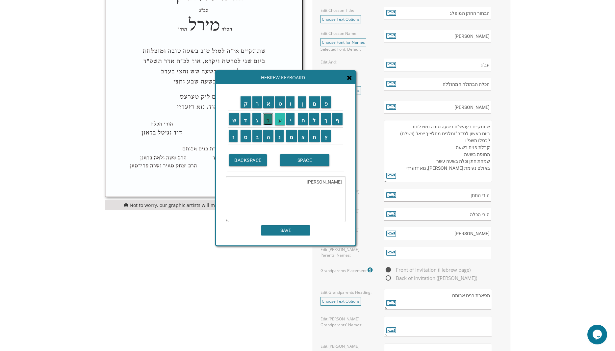
click at [272, 119] on input "כ" at bounding box center [268, 119] width 10 height 12
click at [279, 120] on input "ע" at bounding box center [280, 119] width 10 height 12
click at [243, 139] on input "ס" at bounding box center [245, 136] width 10 height 12
type textarea "מרדכי רעכעס"
click at [287, 232] on input "SAVE" at bounding box center [285, 230] width 49 height 10
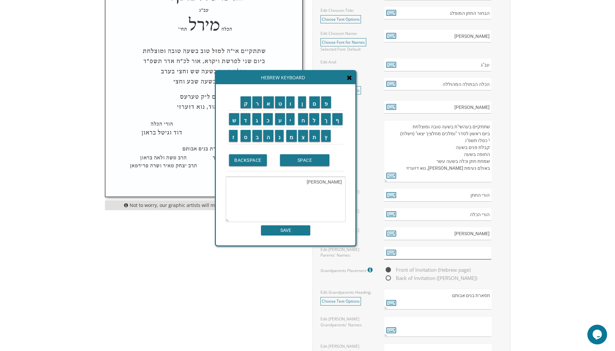
type input "מרדכי רעכעס"
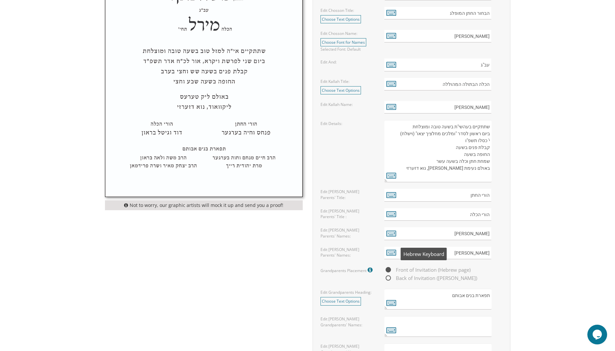
drag, startPoint x: 390, startPoint y: 254, endPoint x: 367, endPoint y: 246, distance: 24.0
click at [389, 254] on icon at bounding box center [391, 252] width 10 height 9
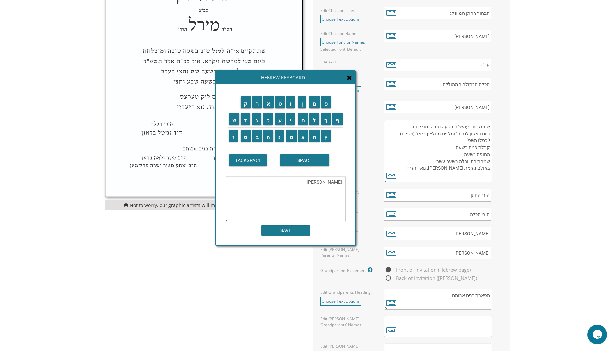
click at [313, 182] on textarea "מרדכי רעכעס" at bounding box center [286, 199] width 120 height 45
click at [300, 160] on input "SPACE" at bounding box center [304, 160] width 49 height 12
click at [290, 103] on input "ו" at bounding box center [290, 102] width 8 height 12
click at [255, 104] on input "ר" at bounding box center [257, 102] width 10 height 12
click at [284, 124] on input "ע" at bounding box center [280, 119] width 10 height 12
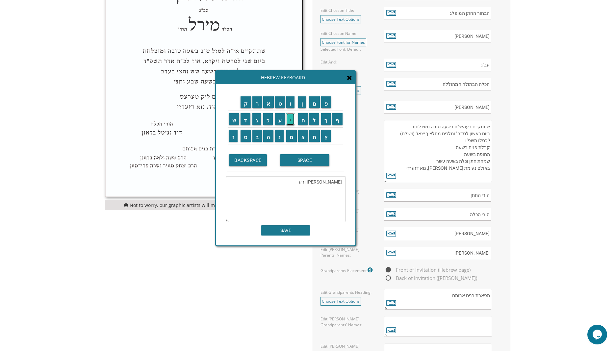
click at [288, 120] on input "י" at bounding box center [290, 119] width 8 height 12
drag, startPoint x: 317, startPoint y: 138, endPoint x: 302, endPoint y: 114, distance: 27.5
click at [317, 137] on input "ת" at bounding box center [314, 136] width 11 height 12
drag, startPoint x: 290, startPoint y: 102, endPoint x: 289, endPoint y: 108, distance: 6.7
click at [290, 101] on input "ו" at bounding box center [290, 102] width 8 height 12
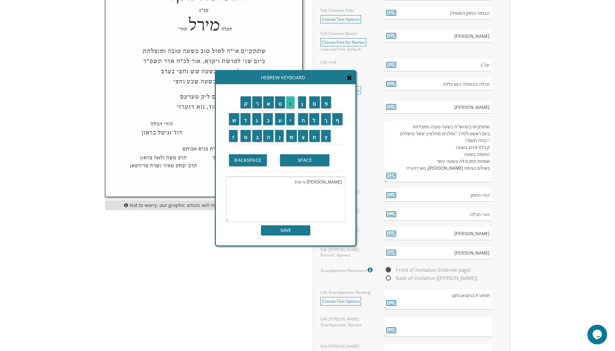
type textarea "מרדכי רעכעס ורעיתו"
click at [293, 231] on input "SAVE" at bounding box center [285, 230] width 49 height 10
type input "מרדכי רעכעס ורעיתו"
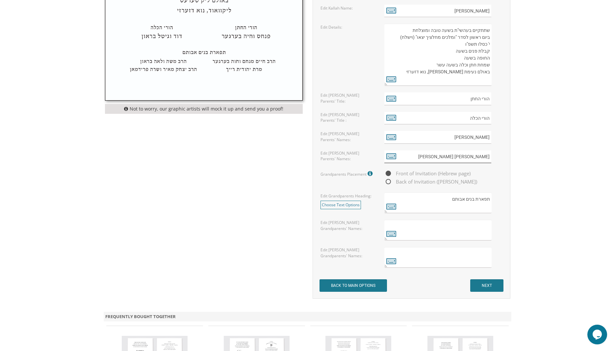
scroll to position [447, 0]
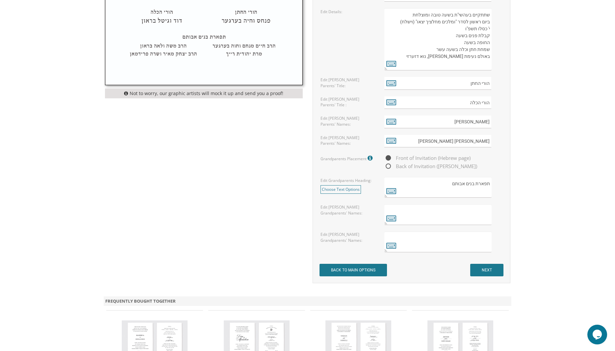
click at [388, 166] on span "Back of Invitation (Aliya page)" at bounding box center [430, 166] width 93 height 8
click at [388, 166] on input "Back of Invitation (Aliya page)" at bounding box center [386, 166] width 4 height 4
radio input "true"
click at [332, 189] on link "Choose Text Options" at bounding box center [340, 189] width 40 height 8
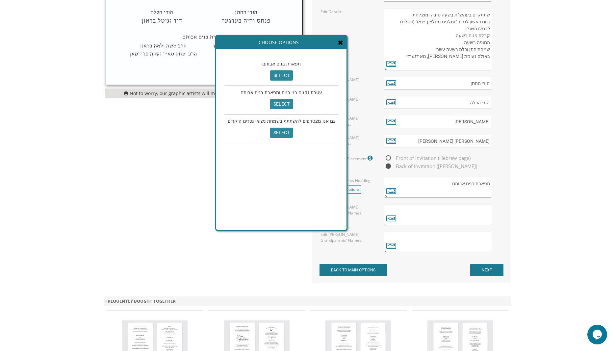
click at [338, 41] on icon at bounding box center [340, 42] width 5 height 7
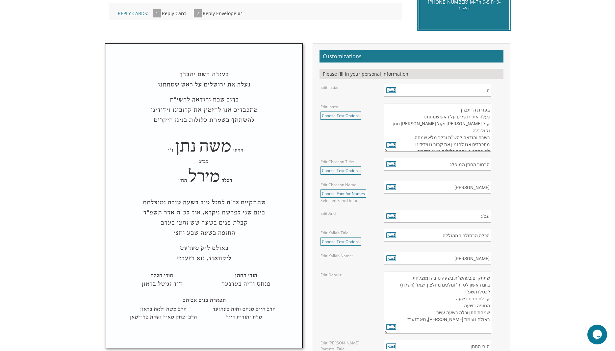
scroll to position [168, 0]
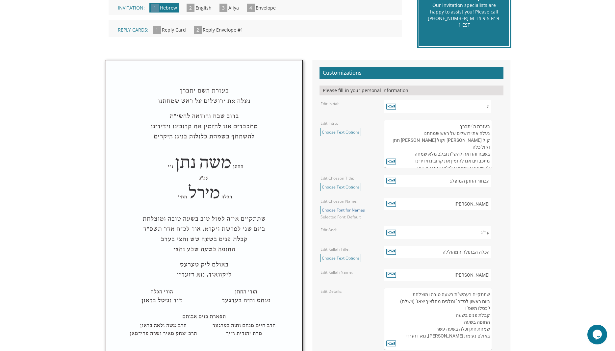
click at [345, 210] on link "Choose Font for Names" at bounding box center [343, 210] width 46 height 8
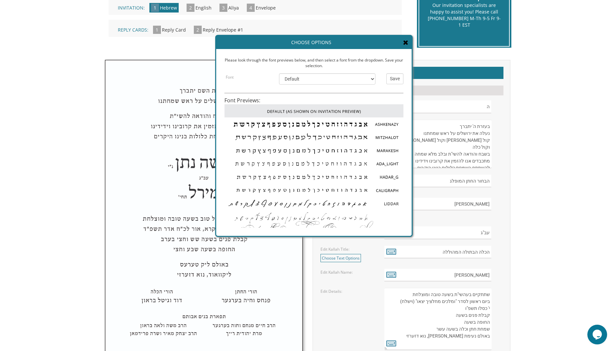
click at [407, 41] on icon at bounding box center [405, 42] width 5 height 7
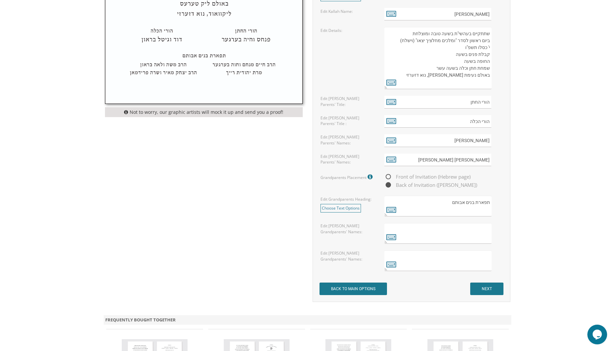
scroll to position [447, 0]
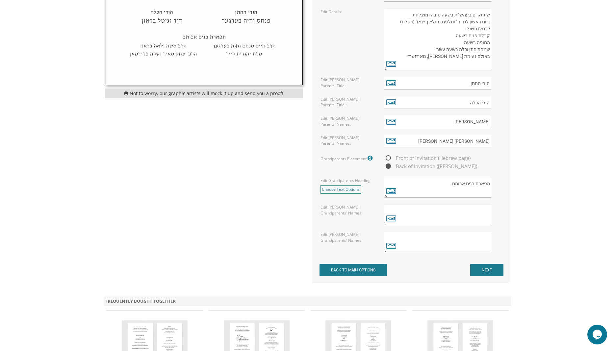
drag, startPoint x: 344, startPoint y: 189, endPoint x: 336, endPoint y: 184, distance: 8.6
click at [343, 189] on link "Choose Text Options" at bounding box center [340, 189] width 40 height 8
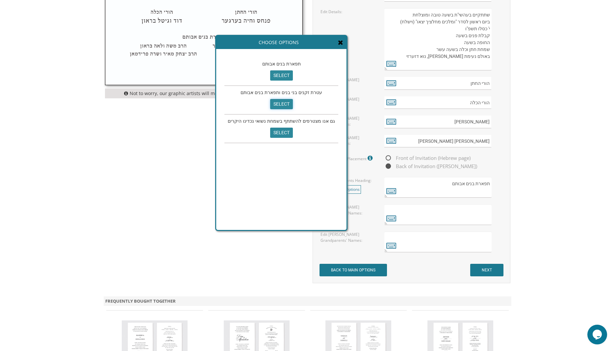
click at [281, 106] on input "select" at bounding box center [281, 104] width 23 height 10
type textarea "עטרת זקנים בני בנים ותפארת בנים אבותם"
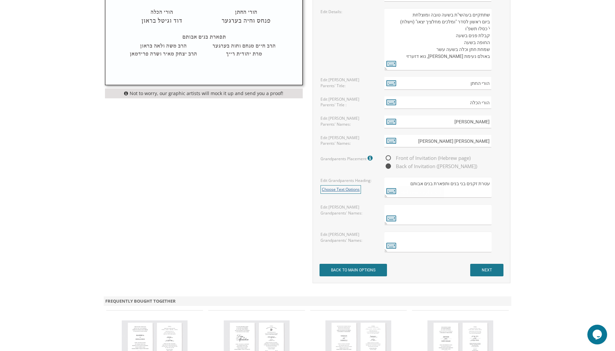
click at [340, 188] on link "Choose Text Options" at bounding box center [340, 189] width 40 height 8
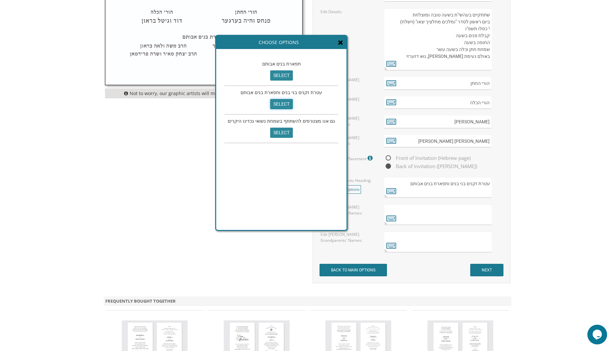
click at [279, 106] on input "select" at bounding box center [281, 104] width 23 height 10
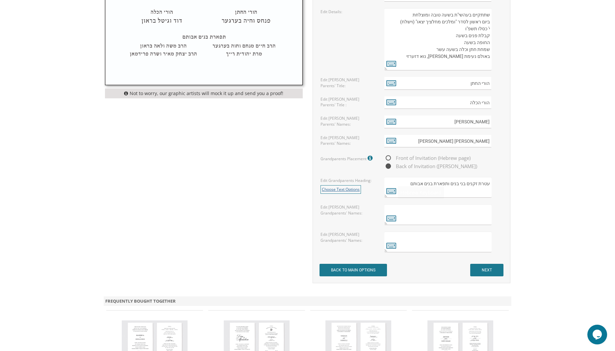
click at [349, 189] on link "Choose Text Options" at bounding box center [340, 189] width 40 height 8
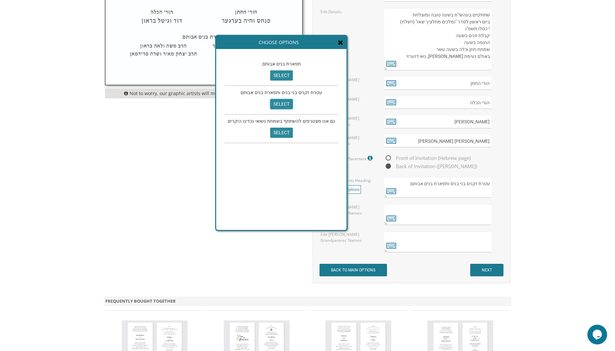
click at [280, 105] on input "select" at bounding box center [281, 104] width 23 height 10
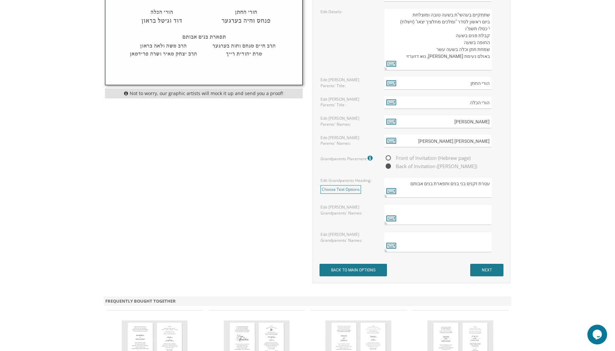
click at [390, 251] on textarea at bounding box center [437, 242] width 107 height 21
click at [397, 244] on textarea at bounding box center [437, 242] width 107 height 21
drag, startPoint x: 393, startPoint y: 245, endPoint x: 340, endPoint y: 224, distance: 57.2
click at [392, 245] on icon at bounding box center [391, 245] width 10 height 9
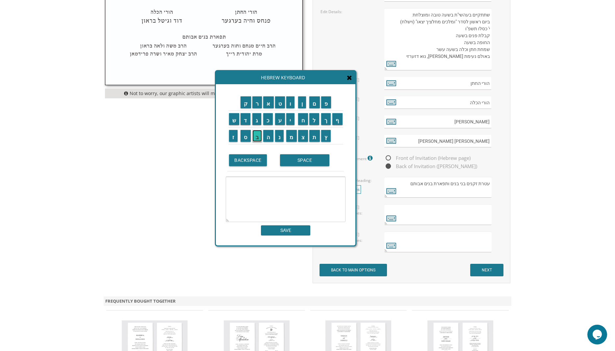
click at [256, 134] on input "ב" at bounding box center [257, 136] width 10 height 12
drag, startPoint x: 281, startPoint y: 136, endPoint x: 292, endPoint y: 123, distance: 16.6
click at [281, 135] on input "נ" at bounding box center [279, 136] width 9 height 12
click at [294, 121] on input "י" at bounding box center [290, 119] width 8 height 12
click at [291, 135] on input "מ" at bounding box center [291, 136] width 11 height 12
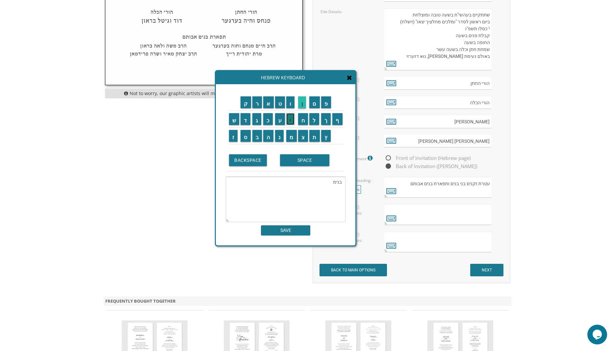
drag, startPoint x: 292, startPoint y: 122, endPoint x: 303, endPoint y: 107, distance: 18.1
click at [292, 121] on input "י" at bounding box center [290, 119] width 8 height 12
click at [306, 103] on input "ן" at bounding box center [302, 102] width 8 height 12
click at [297, 161] on input "SPACE" at bounding box center [304, 160] width 49 height 12
click at [344, 183] on textarea "בנימין" at bounding box center [286, 199] width 120 height 45
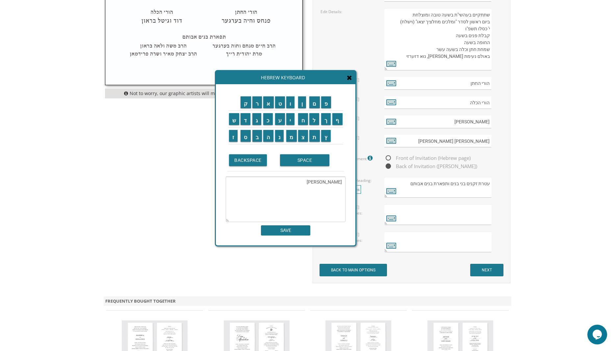
click at [341, 182] on textarea "בנימין" at bounding box center [286, 199] width 120 height 45
click at [256, 104] on input "ר" at bounding box center [257, 102] width 10 height 12
drag, startPoint x: 324, startPoint y: 183, endPoint x: 330, endPoint y: 166, distance: 18.1
click at [324, 183] on textarea "ר' בנימין" at bounding box center [286, 199] width 120 height 45
click at [257, 103] on input "ר" at bounding box center [257, 102] width 10 height 12
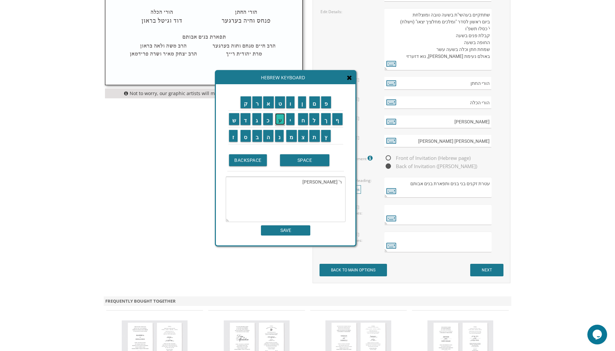
click at [280, 119] on input "ע" at bounding box center [280, 119] width 10 height 12
click at [270, 117] on input "כ" at bounding box center [268, 119] width 10 height 12
click at [281, 117] on input "ע" at bounding box center [280, 119] width 10 height 12
click at [244, 135] on input "ס" at bounding box center [245, 136] width 10 height 12
click at [291, 101] on input "ו" at bounding box center [290, 102] width 8 height 12
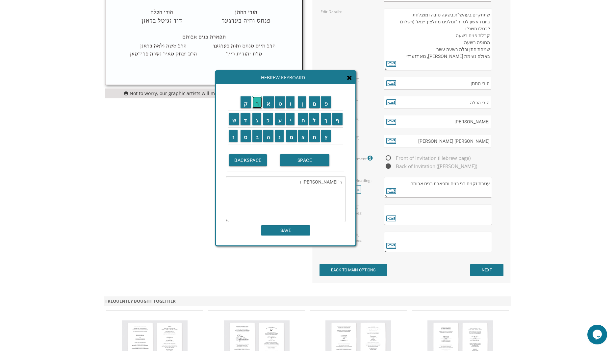
click at [257, 103] on input "ר" at bounding box center [257, 102] width 10 height 12
drag, startPoint x: 279, startPoint y: 119, endPoint x: 286, endPoint y: 119, distance: 6.6
click at [280, 119] on input "ע" at bounding box center [280, 119] width 10 height 12
click at [287, 119] on input "י" at bounding box center [290, 119] width 8 height 12
click at [316, 138] on input "ת" at bounding box center [314, 136] width 11 height 12
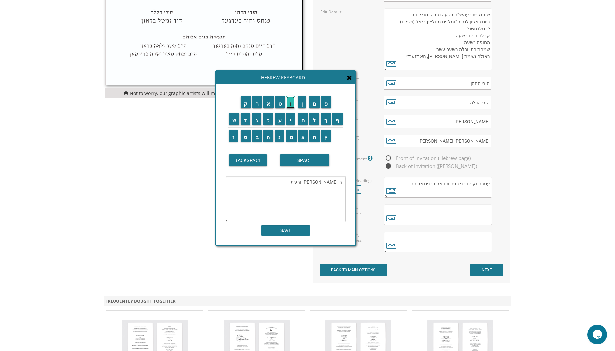
click at [290, 101] on input "ו" at bounding box center [290, 102] width 8 height 12
drag, startPoint x: 292, startPoint y: 136, endPoint x: 287, endPoint y: 126, distance: 11.5
click at [292, 135] on input "מ" at bounding box center [291, 136] width 11 height 12
click at [255, 101] on input "ר" at bounding box center [257, 102] width 10 height 12
click at [315, 137] on input "ת" at bounding box center [314, 136] width 11 height 12
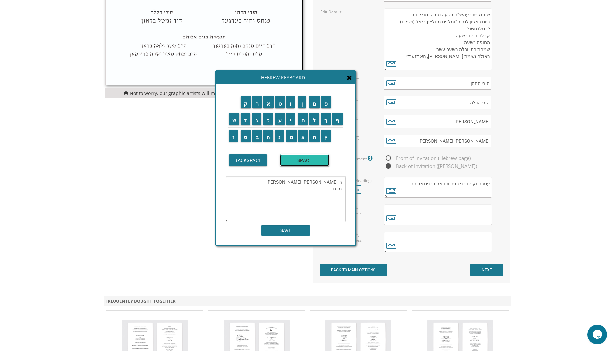
click at [302, 158] on input "SPACE" at bounding box center [304, 160] width 49 height 12
click at [292, 135] on input "מ" at bounding box center [291, 136] width 11 height 12
drag, startPoint x: 313, startPoint y: 121, endPoint x: 279, endPoint y: 108, distance: 36.6
click at [312, 120] on input "ל" at bounding box center [314, 119] width 10 height 12
click at [265, 120] on input "כ" at bounding box center [268, 119] width 10 height 12
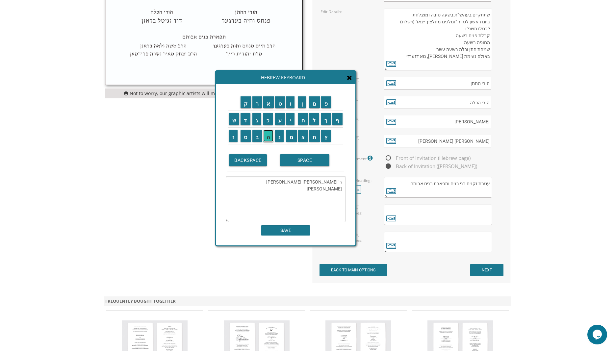
click at [267, 137] on input "ה" at bounding box center [268, 136] width 10 height 12
click at [297, 160] on input "SPACE" at bounding box center [304, 160] width 49 height 12
click at [326, 101] on input "פ" at bounding box center [326, 102] width 10 height 12
click at [282, 119] on input "ע" at bounding box center [280, 119] width 10 height 12
click at [313, 117] on input "ל" at bounding box center [314, 119] width 10 height 12
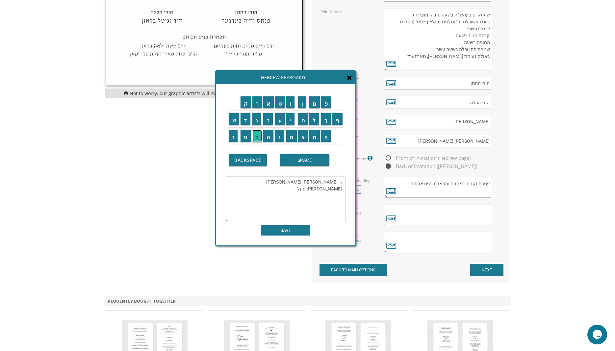
click at [254, 135] on input "ב" at bounding box center [257, 136] width 10 height 12
drag, startPoint x: 278, startPoint y: 120, endPoint x: 275, endPoint y: 114, distance: 7.2
click at [278, 120] on input "ע" at bounding box center [280, 119] width 10 height 12
click at [257, 103] on input "ר" at bounding box center [257, 102] width 10 height 12
click at [256, 135] on input "ב" at bounding box center [257, 136] width 10 height 12
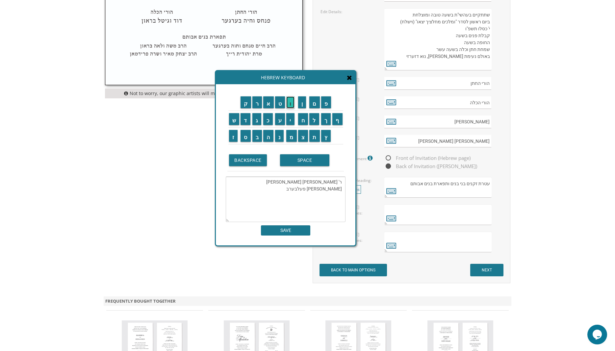
click at [291, 102] on input "ו" at bounding box center [290, 102] width 8 height 12
drag, startPoint x: 291, startPoint y: 121, endPoint x: 287, endPoint y: 117, distance: 5.4
click at [291, 121] on input "י" at bounding box center [290, 119] width 8 height 12
click at [316, 102] on input "ם" at bounding box center [314, 102] width 11 height 12
click at [307, 160] on input "SPACE" at bounding box center [304, 160] width 49 height 12
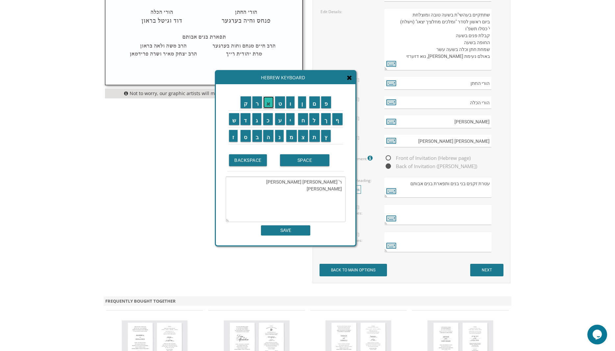
click at [269, 105] on input "א" at bounding box center [268, 102] width 11 height 12
click at [229, 117] on input "ש" at bounding box center [234, 119] width 11 height 12
click at [315, 136] on input "ת" at bounding box center [314, 136] width 11 height 12
click at [304, 159] on input "SPACE" at bounding box center [304, 160] width 49 height 12
click at [267, 135] on input "ה" at bounding box center [268, 136] width 10 height 12
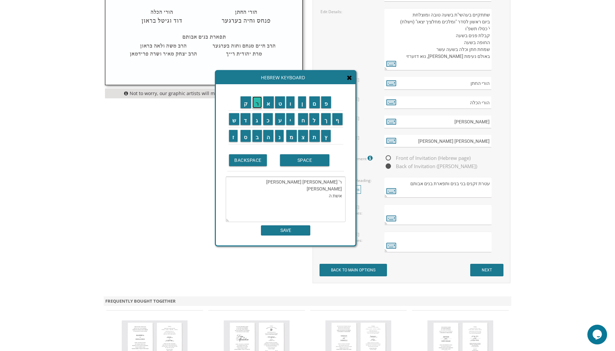
click at [256, 104] on input "ר" at bounding box center [257, 102] width 10 height 12
click at [290, 133] on input "מ" at bounding box center [291, 136] width 11 height 12
click at [290, 102] on input "ו" at bounding box center [290, 102] width 8 height 12
click at [267, 135] on input "ה" at bounding box center [268, 136] width 10 height 12
click at [258, 103] on input "ר" at bounding box center [257, 102] width 10 height 12
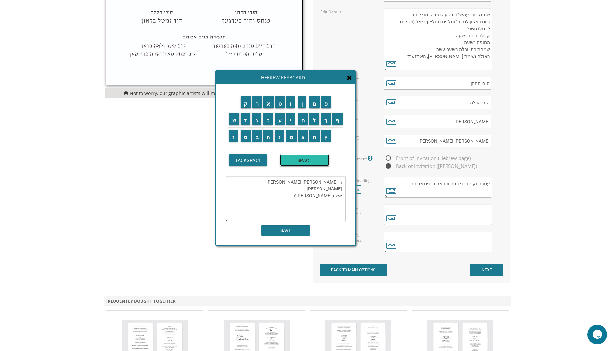
click at [303, 159] on input "SPACE" at bounding box center [304, 160] width 49 height 12
click at [302, 120] on input "ח" at bounding box center [303, 119] width 10 height 12
click at [288, 118] on input "י" at bounding box center [290, 119] width 8 height 12
click at [313, 102] on input "ם" at bounding box center [314, 102] width 11 height 12
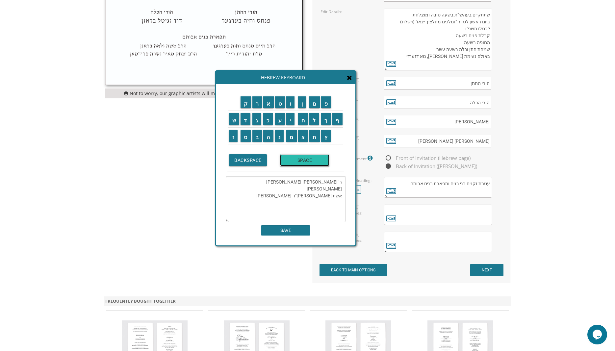
click at [298, 159] on input "SPACE" at bounding box center [304, 160] width 49 height 12
click at [289, 118] on input "י" at bounding box center [290, 119] width 8 height 12
drag, startPoint x: 232, startPoint y: 120, endPoint x: 236, endPoint y: 118, distance: 4.0
click at [233, 120] on input "ש" at bounding box center [234, 119] width 11 height 12
click at [256, 103] on input "ר" at bounding box center [257, 102] width 10 height 12
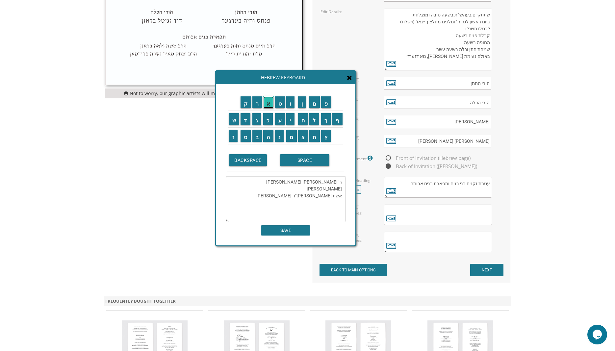
click at [269, 105] on input "א" at bounding box center [268, 102] width 11 height 12
click at [312, 119] on input "ל" at bounding box center [314, 119] width 10 height 12
click at [233, 137] on input "ז" at bounding box center [233, 136] width 9 height 12
click at [315, 120] on input "ל" at bounding box center [314, 119] width 10 height 12
click at [341, 184] on textarea "ר' בנימין רעכעס ורעיתו מרת מלכה פעלבערבוים אשת מוה"ר חיים ישראל ז"ל" at bounding box center [286, 199] width 120 height 45
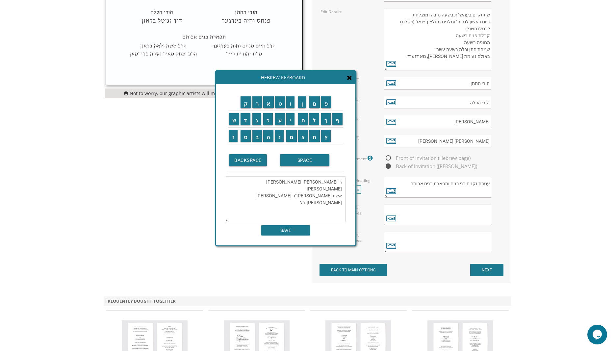
drag, startPoint x: 293, startPoint y: 189, endPoint x: 296, endPoint y: 187, distance: 4.2
click at [293, 189] on textarea "ר' בנימין רעכעס ורעיתו מרת מלכה פעלבערבוים אשת מוה"ר חיים ישראל ז"ל" at bounding box center [286, 199] width 120 height 45
click at [296, 181] on textarea "ר' בנימין רעכעס ורעיתו מרת מלכה פעלבערבוים אשת מוה"ר חיים ישראל ז"ל" at bounding box center [286, 199] width 120 height 45
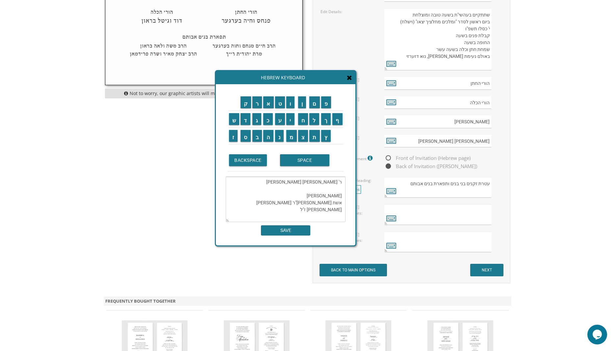
type textarea "ר' בנימין רעכעס ורעיתו מרת מלכה פעלבערבוים אשת מוה"ר חיים ישראל ז"ל"
click at [281, 230] on input "SAVE" at bounding box center [285, 230] width 49 height 10
type textarea "ר' בנימין רעכעס ורעיתו מרת מלכה פעלבערבוים אשת מוה"ר חיים ישראל ז"ל"
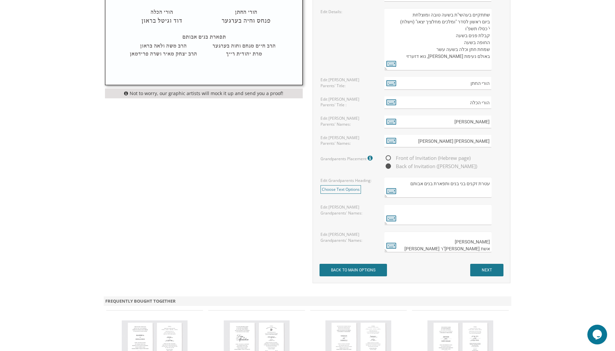
scroll to position [0, 0]
click at [486, 268] on input "NEXT" at bounding box center [486, 270] width 33 height 12
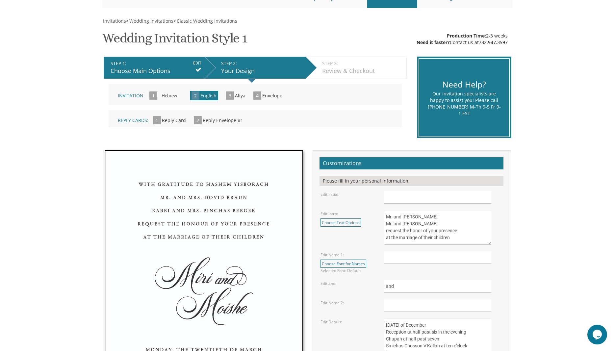
scroll to position [112, 0]
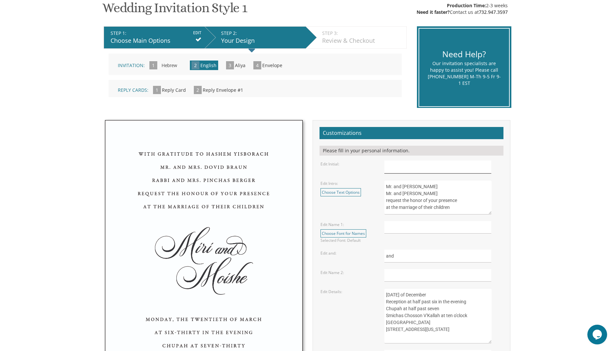
click at [403, 165] on input "text" at bounding box center [437, 166] width 107 height 13
type input "H"
click at [331, 194] on link "Choose Text Options" at bounding box center [340, 192] width 40 height 8
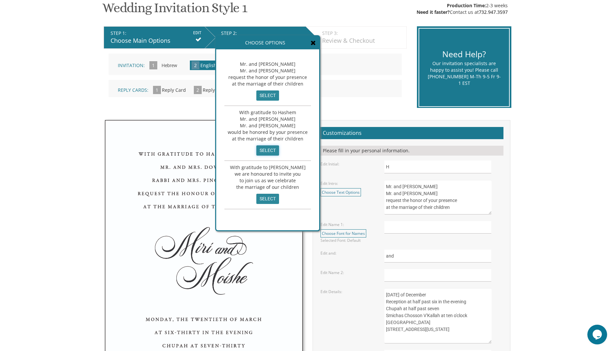
click at [264, 152] on input "select" at bounding box center [267, 150] width 23 height 10
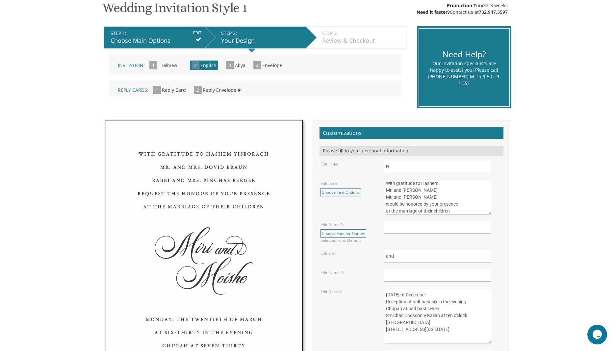
drag, startPoint x: 413, startPoint y: 190, endPoint x: 444, endPoint y: 191, distance: 30.9
click at [444, 191] on textarea "Mr. and Mrs. Yossi Schwartz Mr. and Mrs. Yaakov Friedman request the honor of y…" at bounding box center [437, 197] width 107 height 35
drag, startPoint x: 412, startPoint y: 197, endPoint x: 452, endPoint y: 198, distance: 39.8
click at [452, 198] on textarea "Mr. and Mrs. Yossi Schwartz Mr. and Mrs. Yaakov Friedman request the honor of y…" at bounding box center [437, 197] width 107 height 35
type textarea "With gratitude to Hashem Mr. and Mrs. Moshe Hus Mr. and Mrs. Mordechai Reches w…"
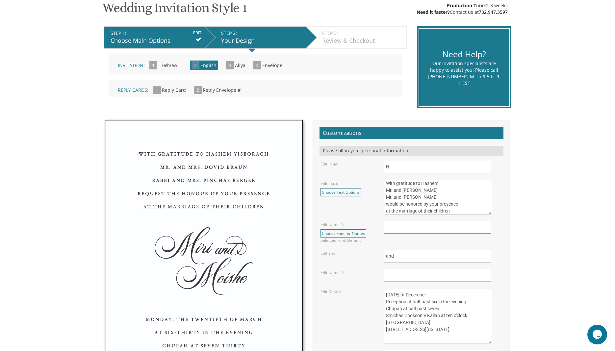
click at [403, 226] on input "text" at bounding box center [437, 227] width 107 height 13
type input "Shimmy"
click at [394, 274] on input "text" at bounding box center [437, 275] width 107 height 13
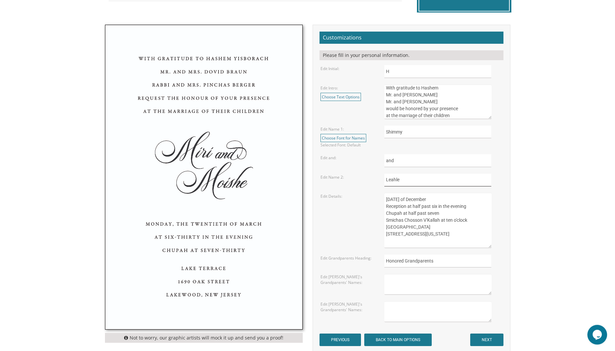
scroll to position [224, 0]
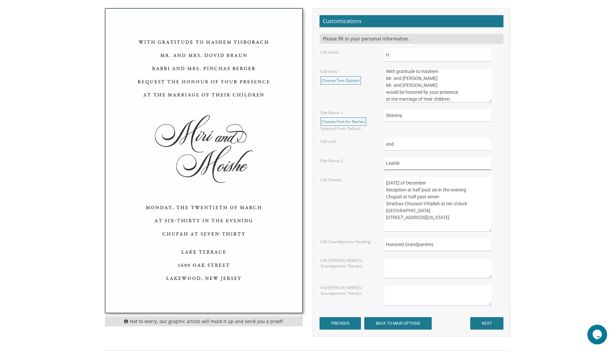
type input "Leahle"
drag, startPoint x: 385, startPoint y: 182, endPoint x: 476, endPoint y: 184, distance: 91.4
click at [476, 184] on textarea "Tuesday, the seventeenth of December Reception at half past six in the evening …" at bounding box center [437, 203] width 107 height 55
drag, startPoint x: 412, startPoint y: 190, endPoint x: 467, endPoint y: 193, distance: 54.3
click at [467, 193] on textarea "Tuesday, the seventeenth of December Reception at half past six in the evening …" at bounding box center [437, 203] width 107 height 55
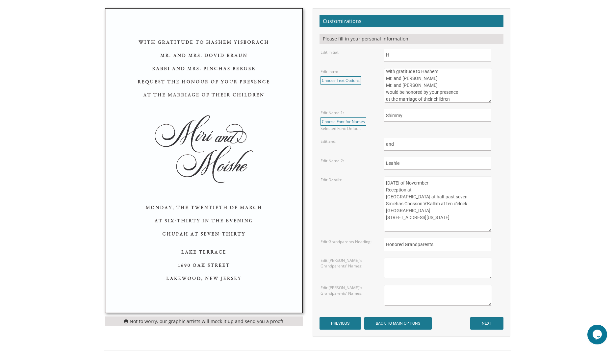
click at [448, 185] on textarea "Tuesday, the seventeenth of December Reception at half past six in the evening …" at bounding box center [437, 203] width 107 height 55
click at [449, 202] on textarea "Tuesday, the seventeenth of December Reception at half past six in the evening …" at bounding box center [437, 203] width 107 height 55
click at [391, 205] on textarea "Tuesday, the seventeenth of December Reception at half past six in the evening …" at bounding box center [437, 203] width 107 height 55
click at [373, 210] on div "Edit Details: Tuesday, the seventeenth of December Reception at half past six i…" at bounding box center [410, 203] width 191 height 55
drag, startPoint x: 412, startPoint y: 196, endPoint x: 443, endPoint y: 196, distance: 30.9
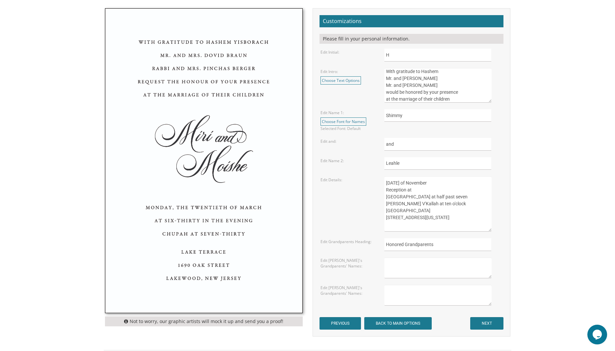
click at [443, 196] on textarea "Tuesday, the seventeenth of December Reception at half past six in the evening …" at bounding box center [437, 203] width 107 height 55
drag, startPoint x: 389, startPoint y: 205, endPoint x: 394, endPoint y: 205, distance: 4.6
click at [394, 205] on textarea "Tuesday, the seventeenth of December Reception at half past six in the evening …" at bounding box center [437, 203] width 107 height 55
drag, startPoint x: 445, startPoint y: 204, endPoint x: 468, endPoint y: 202, distance: 22.4
click at [468, 202] on textarea "Tuesday, the seventeenth of December Reception at half past six in the evening …" at bounding box center [437, 203] width 107 height 55
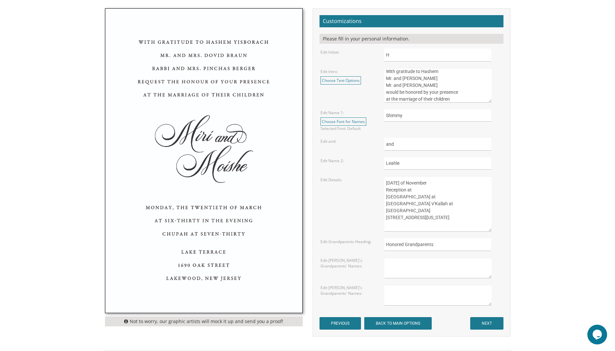
drag, startPoint x: 386, startPoint y: 210, endPoint x: 428, endPoint y: 216, distance: 41.9
click at [428, 216] on textarea "Tuesday, the seventeenth of December Reception at half past six in the evening …" at bounding box center [437, 203] width 107 height 55
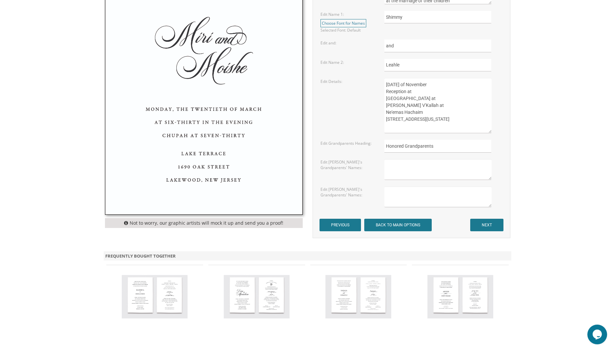
scroll to position [335, 0]
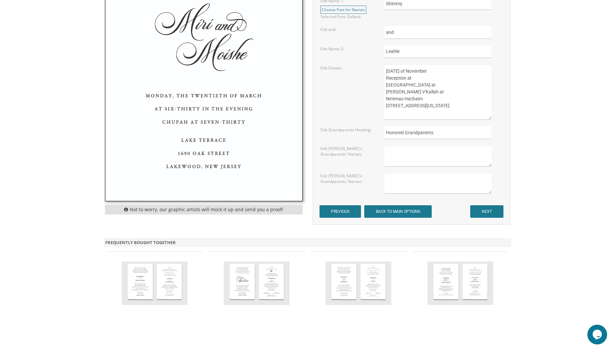
type textarea "Sunday, the Thirtieth of November Reception at Chupah at Simchas Chosson V'Kall…"
drag, startPoint x: 445, startPoint y: 134, endPoint x: 314, endPoint y: 129, distance: 131.0
click at [384, 129] on input "Honored Grandparents" at bounding box center [437, 132] width 107 height 13
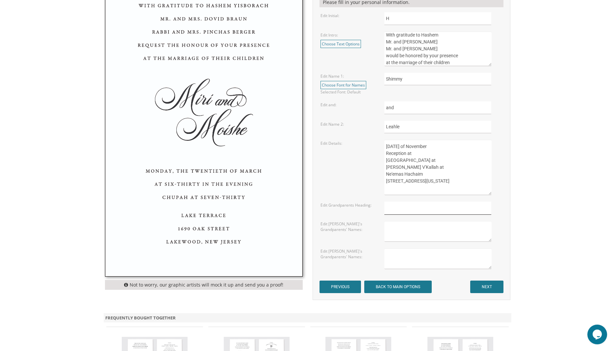
scroll to position [224, 0]
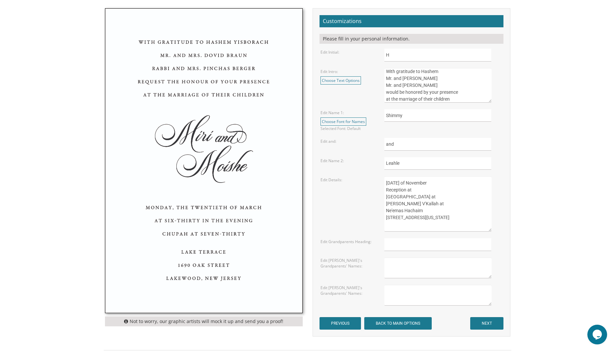
click at [414, 188] on textarea "Tuesday, the seventeenth of December Reception at half past six in the evening …" at bounding box center [437, 203] width 107 height 55
click at [408, 199] on textarea "Tuesday, the seventeenth of December Reception at half past six in the evening …" at bounding box center [437, 203] width 107 height 55
click at [457, 183] on textarea "Tuesday, the seventeenth of December Reception at half past six in the evening …" at bounding box center [437, 203] width 107 height 55
type textarea "Sunday, the Thirtieth of November Two Thousand Twenty-Five Reception at Chupah …"
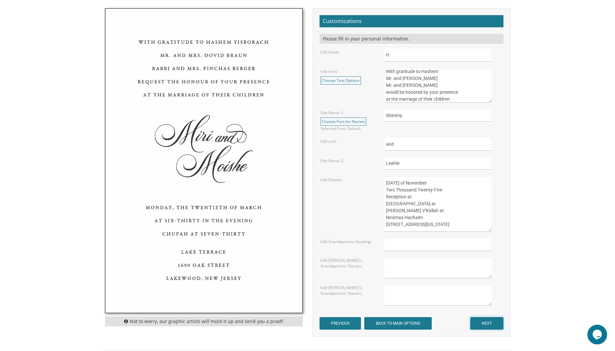
click at [480, 324] on input "NEXT" at bounding box center [486, 323] width 33 height 12
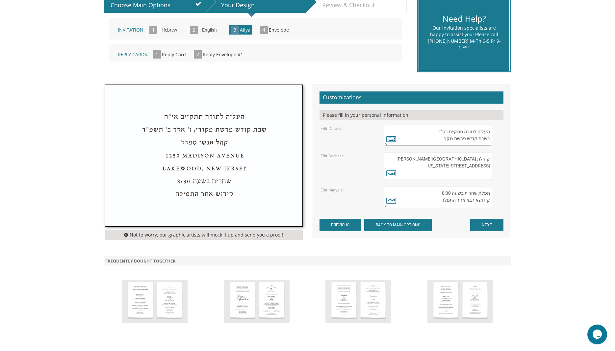
scroll to position [168, 0]
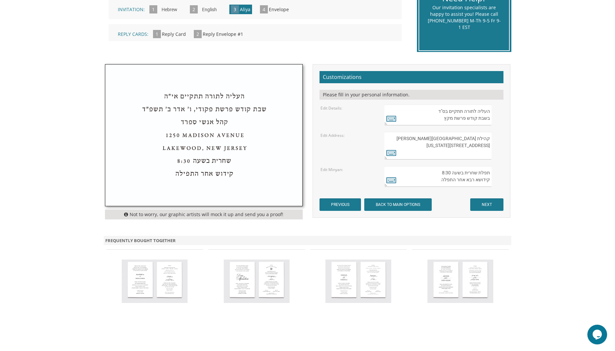
click at [448, 119] on textarea "העליה לתורה תתקיים בס"ד בשבת קודש פרשת מקץ" at bounding box center [437, 115] width 107 height 21
click at [391, 119] on icon at bounding box center [391, 118] width 10 height 9
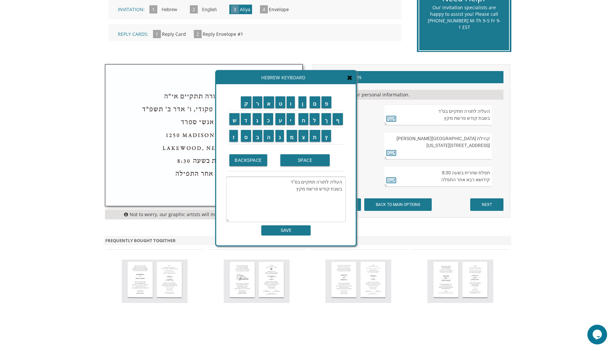
click at [300, 187] on textarea "העליה לתורה תתקיים בס"ד בשבת קודש פרשת מקץ" at bounding box center [286, 199] width 120 height 45
click at [296, 187] on textarea "העליה לתורה תתקיים בס"ד בשבת קודש פרשת מקץ" at bounding box center [286, 199] width 120 height 45
click at [294, 188] on textarea "העליה לתורה תתקיים בס"ד בשבת קודש פרשת מקץ" at bounding box center [286, 199] width 120 height 45
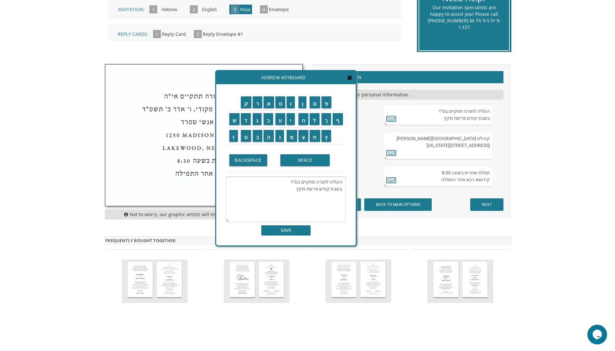
click at [294, 188] on textarea "העליה לתורה תתקיים בס"ד בשבת קודש פרשת מקץ" at bounding box center [286, 199] width 120 height 45
click at [291, 99] on input "ו" at bounding box center [290, 102] width 8 height 12
click at [289, 117] on input "י" at bounding box center [290, 119] width 8 height 12
click at [305, 135] on input "צ" at bounding box center [303, 136] width 10 height 12
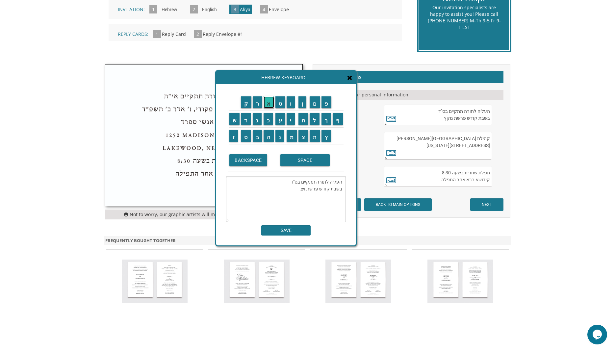
click at [266, 103] on input "א" at bounding box center [268, 102] width 11 height 12
type textarea "העליה לתורה תתקיים בס"ד בשבת קודש פרשת ויצא"
drag, startPoint x: 287, startPoint y: 229, endPoint x: 283, endPoint y: 220, distance: 10.3
click at [287, 229] on input "SAVE" at bounding box center [285, 230] width 49 height 10
type textarea "העליה לתורה תתקיים בס"ד בשבת קודש פרשת ויצא"
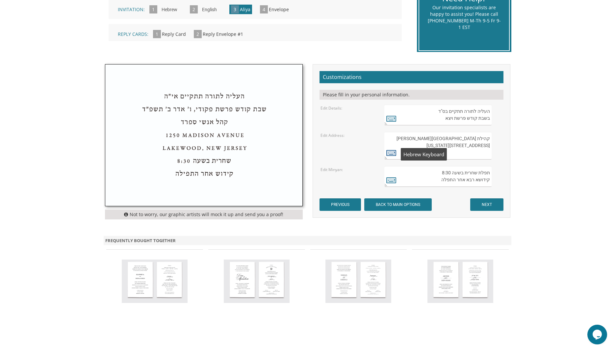
click at [389, 152] on icon at bounding box center [391, 152] width 10 height 9
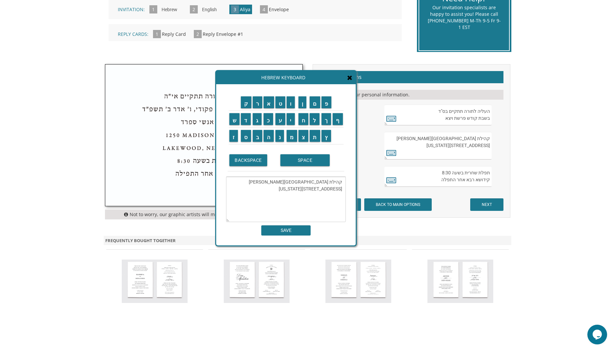
click at [305, 197] on textarea "קהילת [GEOGRAPHIC_DATA][PERSON_NAME] [STREET_ADDRESS][US_STATE]" at bounding box center [286, 199] width 120 height 45
type textarea "ק"
click at [273, 228] on input "SAVE" at bounding box center [285, 230] width 49 height 10
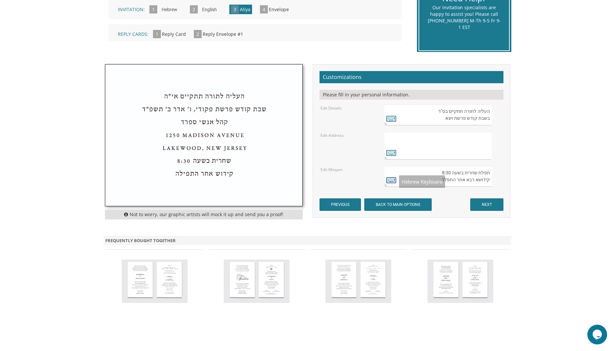
click at [392, 179] on icon at bounding box center [391, 179] width 10 height 9
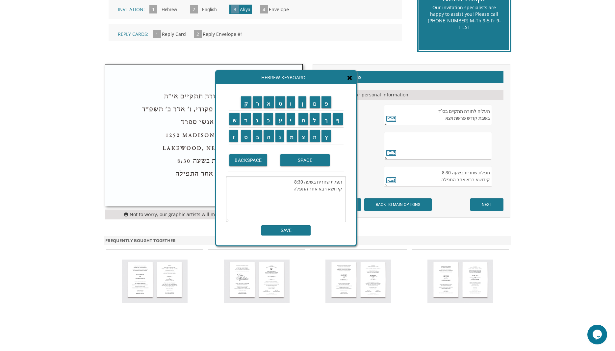
click at [292, 189] on textarea "תפלת שחרית בשעה 8:30 קידושא רבא אחר התפלה" at bounding box center [286, 199] width 120 height 45
click at [267, 134] on input "ה" at bounding box center [268, 136] width 10 height 12
type textarea "תפלת שחרית בשעה קידושא [DEMOGRAPHIC_DATA] אחר התפלה"
click at [281, 232] on input "SAVE" at bounding box center [285, 230] width 49 height 10
type textarea "תפלת שחרית בשעה קידושא [DEMOGRAPHIC_DATA] אחר התפלה"
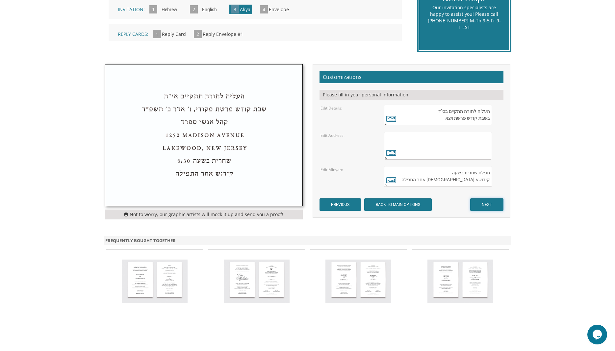
click at [487, 206] on input "NEXT" at bounding box center [486, 204] width 33 height 12
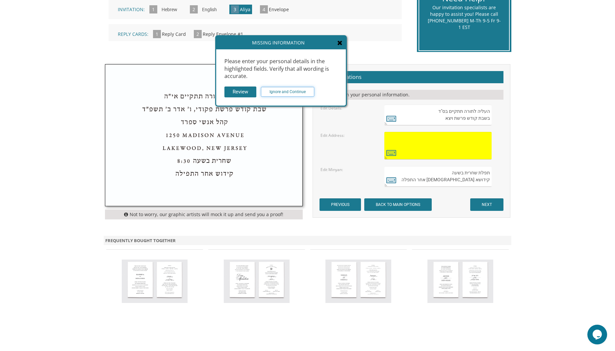
click at [281, 92] on input "Ignore and Continue" at bounding box center [287, 92] width 53 height 10
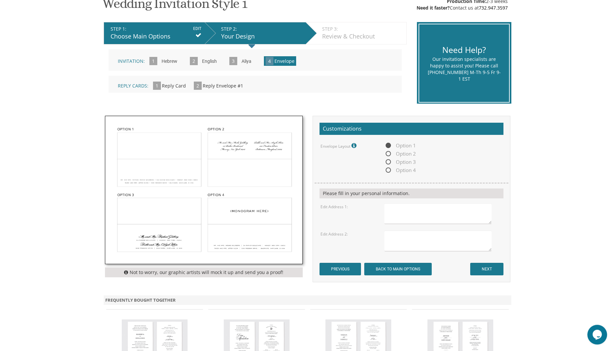
scroll to position [112, 0]
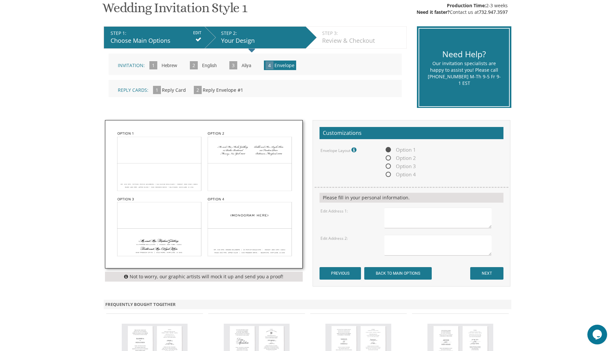
click at [246, 231] on img at bounding box center [203, 194] width 197 height 148
click at [389, 175] on span "Option 4" at bounding box center [400, 174] width 32 height 8
click at [388, 175] on input "Option 4" at bounding box center [386, 175] width 4 height 4
radio input "true"
click at [404, 214] on textarea at bounding box center [437, 217] width 107 height 21
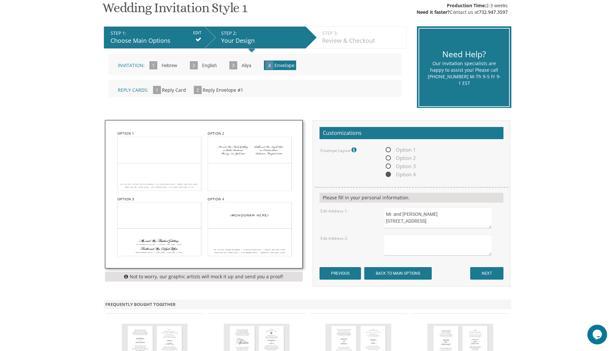
scroll to position [4, 0]
type textarea "Mr. and Mrs. Moshe Hus 1328 42nd Street Brooklyn, NY 11219"
click at [415, 240] on textarea at bounding box center [437, 245] width 107 height 21
type textarea "Mr. and Mrs. Mordechai Reches 2 Hilton Drive Lakewood, NJ 08701"
click at [483, 270] on input "NEXT" at bounding box center [486, 273] width 33 height 12
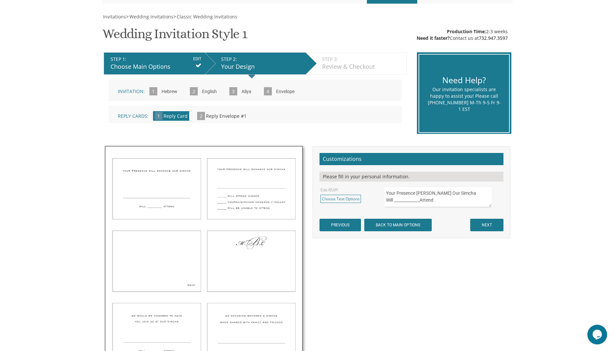
scroll to position [112, 0]
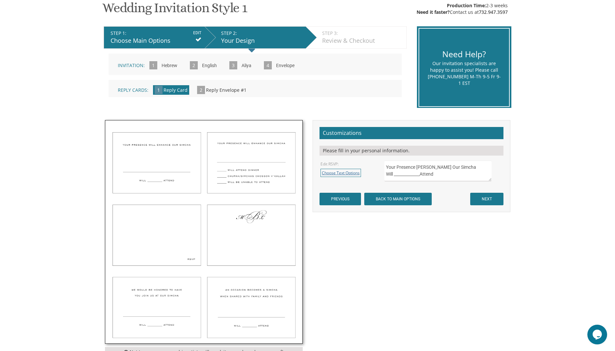
click at [344, 171] on link "Choose Text Options" at bounding box center [340, 173] width 40 height 8
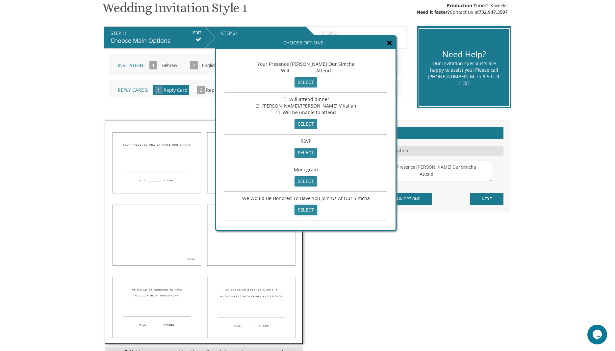
click at [305, 208] on input "select" at bounding box center [305, 210] width 23 height 10
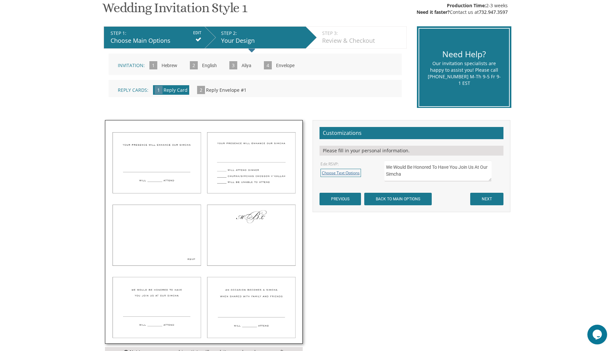
click at [339, 169] on link "Choose Text Options" at bounding box center [340, 173] width 40 height 8
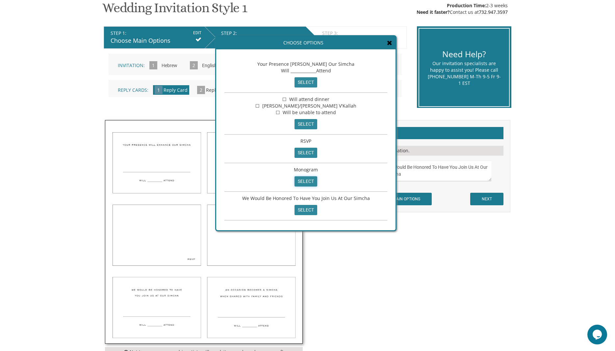
click at [301, 183] on input "select" at bounding box center [305, 181] width 23 height 10
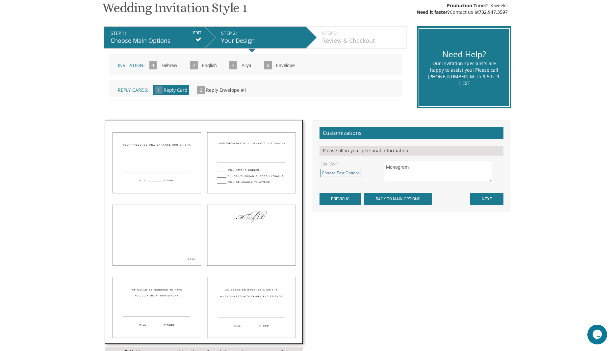
click at [337, 173] on link "Choose Text Options" at bounding box center [340, 173] width 40 height 8
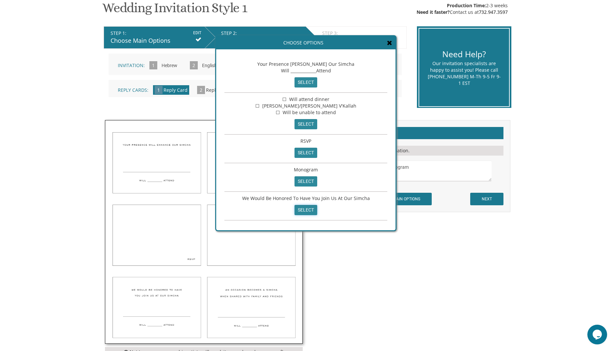
click at [303, 205] on input "select" at bounding box center [305, 210] width 23 height 10
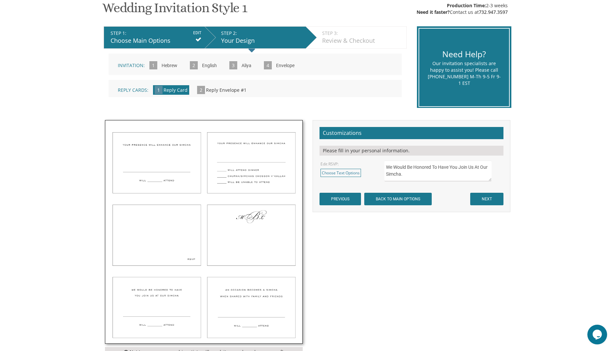
type textarea "We Would Be Honored To Have You Join Us At Our Simcha."
drag, startPoint x: 489, startPoint y: 198, endPoint x: 452, endPoint y: 195, distance: 36.6
click at [488, 197] on input "NEXT" at bounding box center [486, 199] width 33 height 12
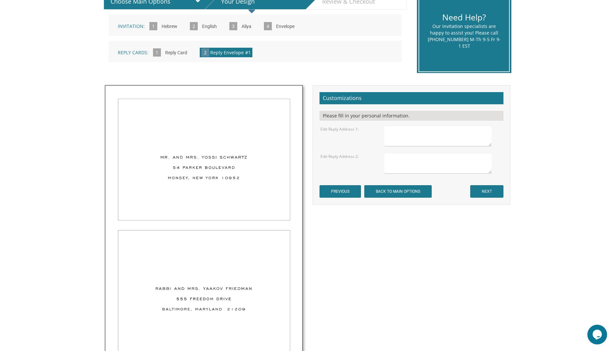
scroll to position [168, 0]
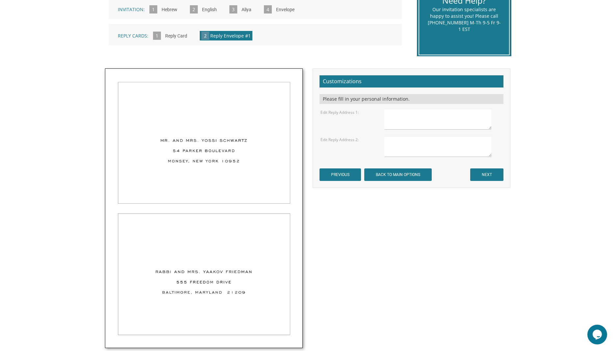
click at [504, 178] on div "Customizations Please fill in your personal information. Edit Reply Address 1: …" at bounding box center [411, 128] width 198 height 120
click at [481, 175] on input "NEXT" at bounding box center [486, 174] width 33 height 12
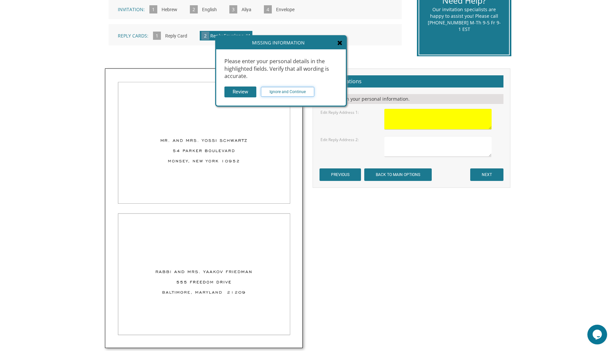
click at [296, 92] on input "Ignore and Continue" at bounding box center [287, 92] width 53 height 10
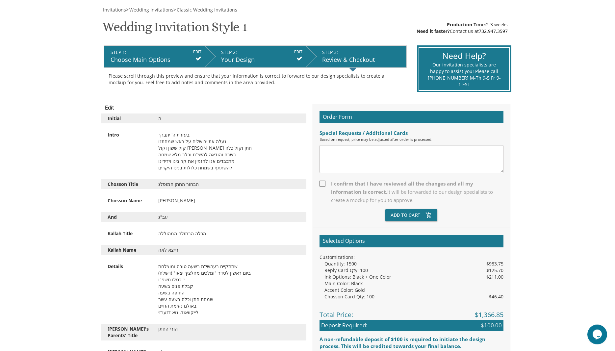
scroll to position [126, 0]
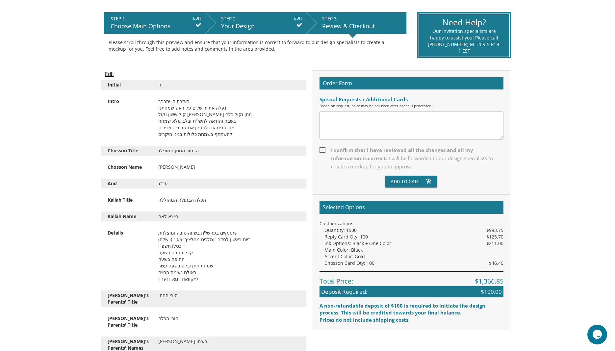
click at [342, 119] on textarea at bounding box center [411, 125] width 184 height 28
type textarea "I want to receive dinner cards instead of reply cards. I would need approximate…"
click at [322, 149] on span "I confirm that I have reviewed all the changes and all my information is correc…" at bounding box center [411, 158] width 184 height 25
click at [322, 149] on input "I confirm that I have reviewed all the changes and all my information is correc…" at bounding box center [321, 149] width 4 height 4
checkbox input "true"
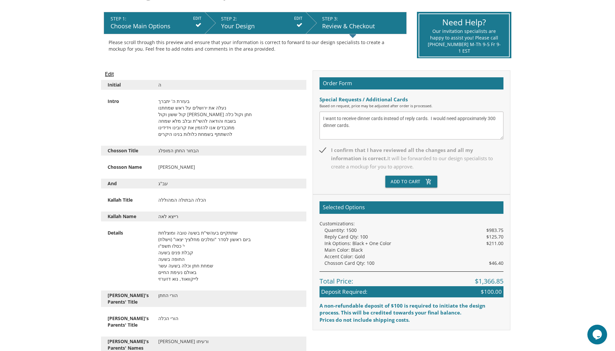
scroll to position [182, 0]
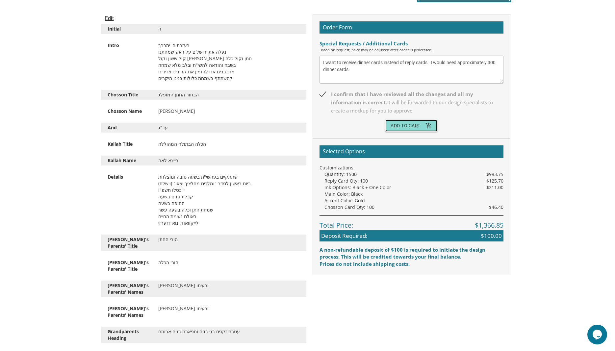
click at [411, 126] on button "Add To Cart add_shopping_cart" at bounding box center [411, 126] width 52 height 12
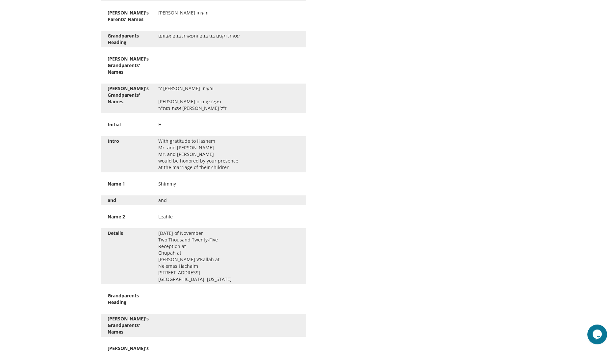
scroll to position [518, 0]
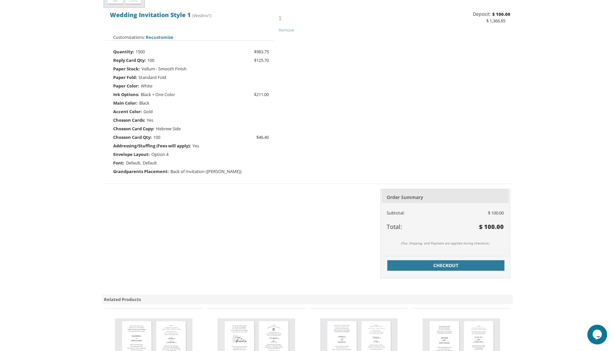
scroll to position [168, 0]
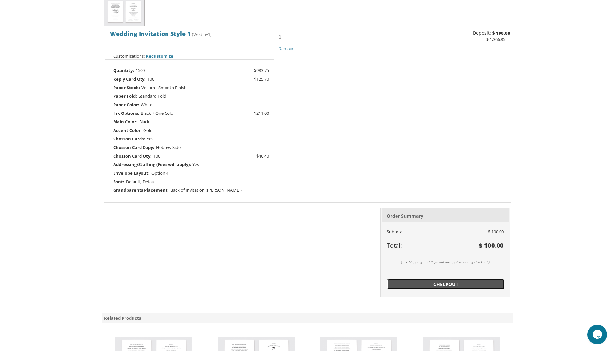
drag, startPoint x: 450, startPoint y: 285, endPoint x: 391, endPoint y: 259, distance: 63.6
click at [450, 285] on span "Checkout" at bounding box center [445, 284] width 109 height 7
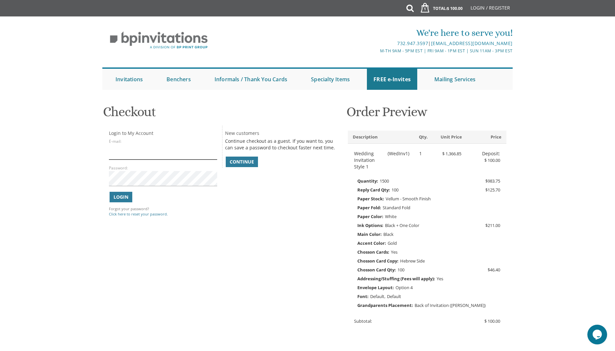
click at [139, 152] on input "E-mail:" at bounding box center [163, 151] width 108 height 15
click at [239, 162] on span "Continue" at bounding box center [242, 162] width 24 height 7
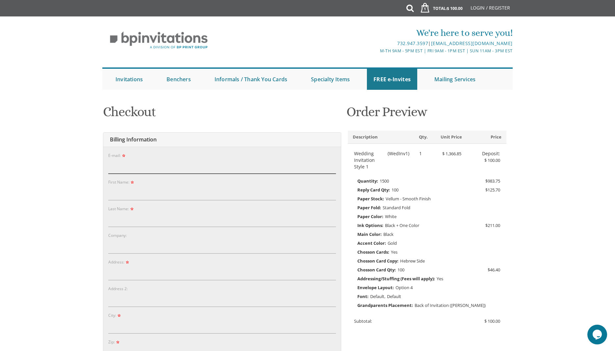
click at [130, 167] on input "E-mail:" at bounding box center [222, 166] width 228 height 15
type input "pessiereches@gmail.com"
type input "[PERSON_NAME]"
type input "[STREET_ADDRESS]"
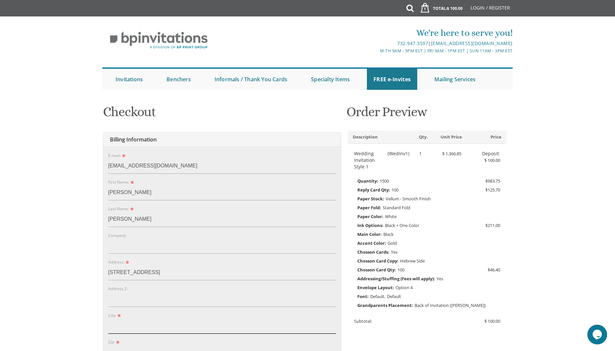
type input "Lakewood"
type input "08701"
select select "NJ"
click at [163, 210] on div "Last Name: Pessie Reches" at bounding box center [222, 216] width 228 height 22
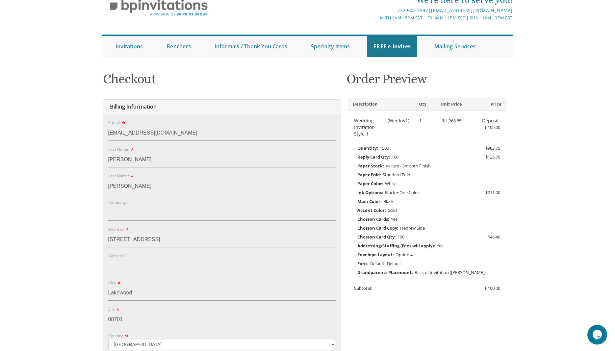
scroll to position [56, 0]
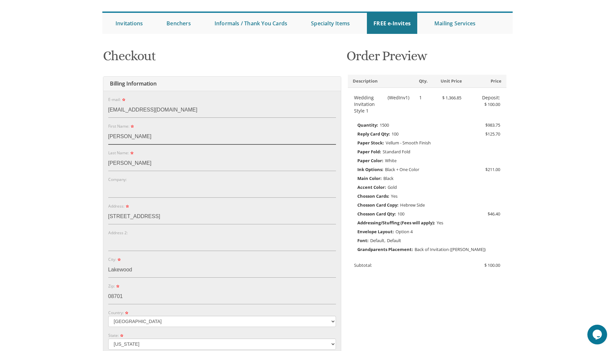
drag, startPoint x: 145, startPoint y: 135, endPoint x: 108, endPoint y: 138, distance: 36.6
click at [108, 138] on input "[PERSON_NAME]" at bounding box center [222, 136] width 228 height 15
type input "Pessie"
type input "Reches"
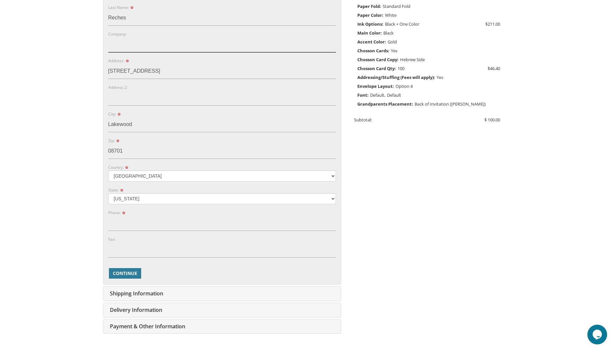
scroll to position [224, 0]
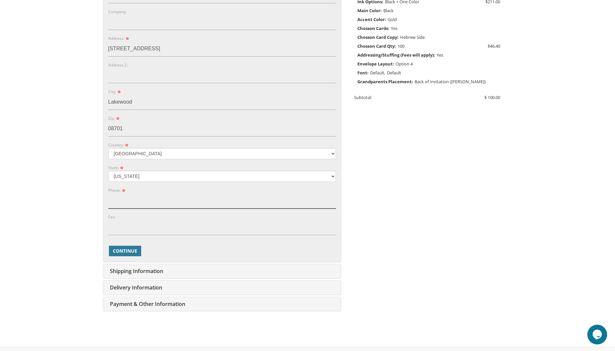
click at [133, 198] on input "Phone:" at bounding box center [222, 200] width 228 height 15
type input "8482210017"
click at [129, 252] on span "Continue" at bounding box center [125, 251] width 24 height 7
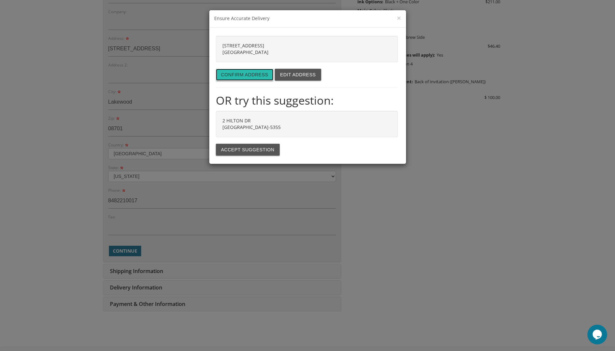
click at [243, 77] on button "Confirm address" at bounding box center [245, 75] width 58 height 12
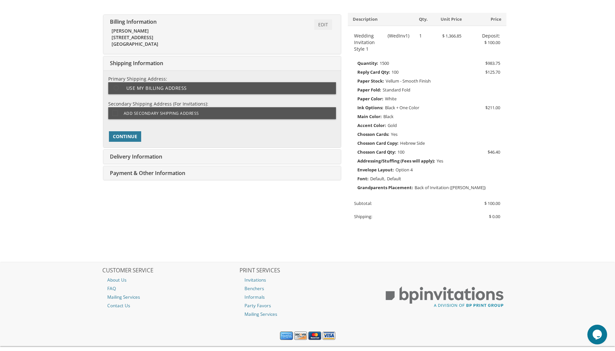
scroll to position [131, 0]
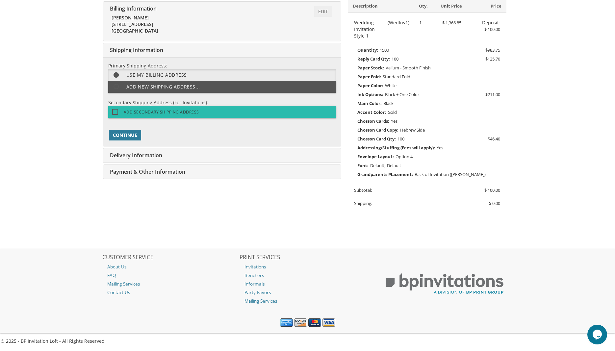
click at [150, 112] on span "Add Secondary Shipping Address" at bounding box center [155, 112] width 87 height 8
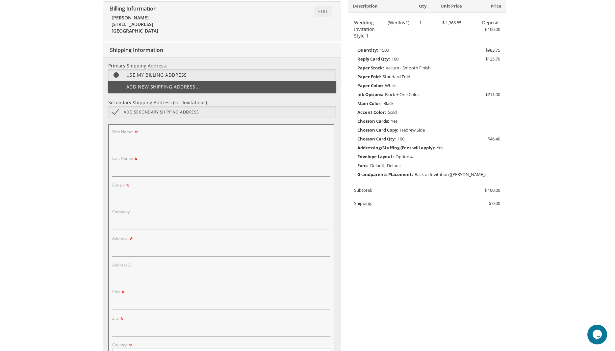
click at [136, 142] on input "First Name:" at bounding box center [221, 142] width 218 height 15
type input "Milky"
type input "Hus"
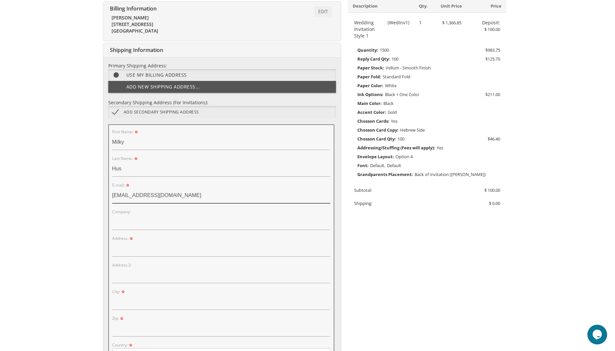
type input "milkyhus@gmail.com"
type input "1328 42nd Street"
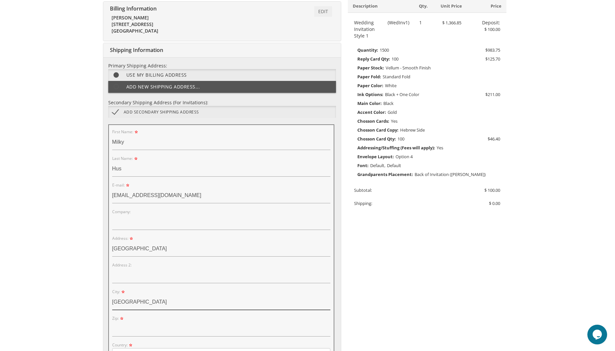
type input "Brooklyn"
type input "11219"
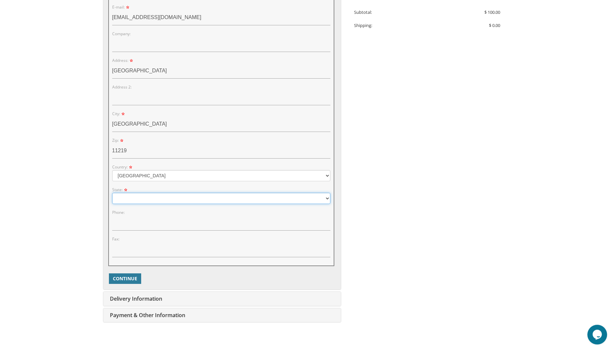
select select "NY"
click option "New York" at bounding box center [0, 0] width 0 height 0
click at [128, 281] on span "Continue" at bounding box center [125, 278] width 24 height 7
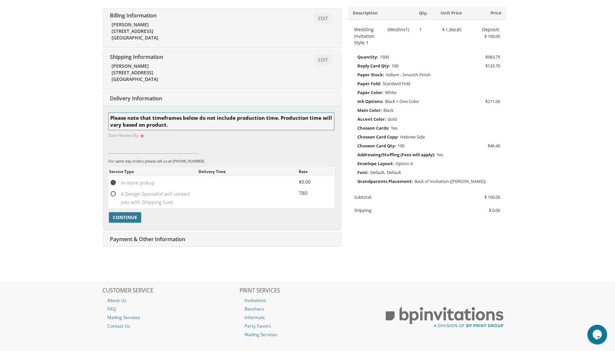
scroll to position [102, 0]
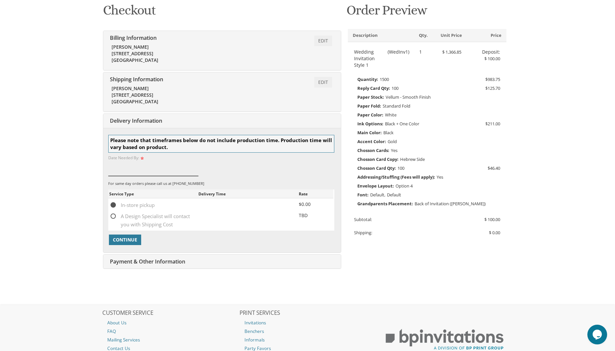
click at [137, 171] on input at bounding box center [153, 168] width 90 height 15
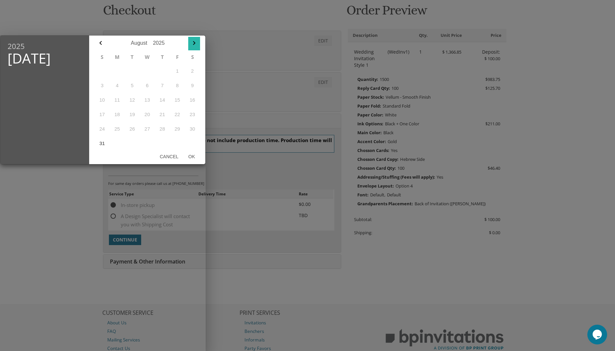
click at [192, 45] on icon "button" at bounding box center [194, 43] width 8 height 8
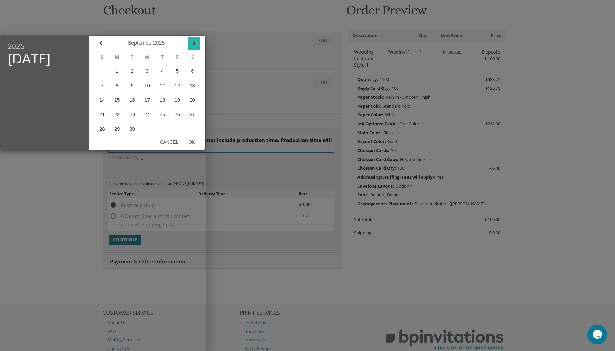
click at [192, 45] on icon "button" at bounding box center [194, 43] width 8 height 8
click at [104, 130] on button "26" at bounding box center [102, 129] width 15 height 14
click at [181, 132] on button "31" at bounding box center [177, 129] width 15 height 14
click at [100, 129] on button "26" at bounding box center [102, 129] width 15 height 14
click at [100, 43] on icon "button" at bounding box center [101, 43] width 8 height 8
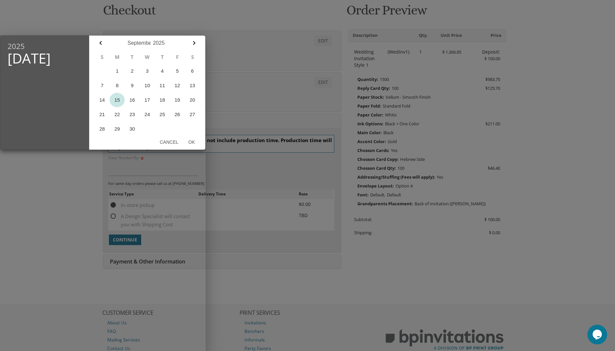
click at [114, 100] on button "15" at bounding box center [117, 100] width 15 height 14
click at [193, 144] on button "Ok" at bounding box center [191, 142] width 16 height 12
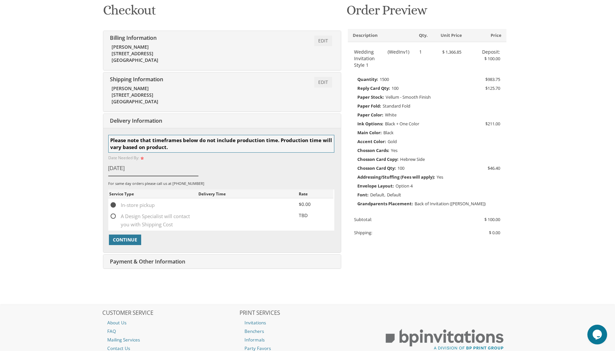
click at [127, 167] on input "Sep 15, 2025" at bounding box center [153, 168] width 90 height 15
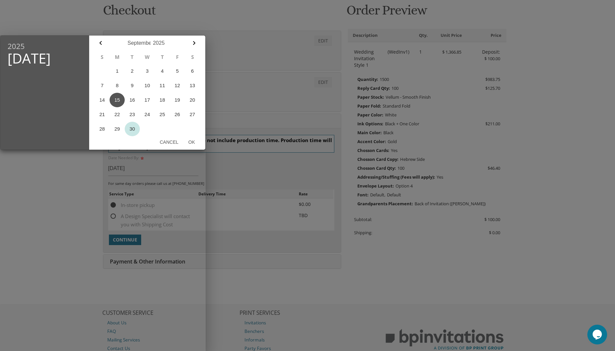
click at [133, 126] on button "30" at bounding box center [132, 129] width 15 height 14
click at [101, 130] on button "28" at bounding box center [102, 129] width 15 height 14
click at [193, 142] on button "Ok" at bounding box center [191, 142] width 16 height 12
type input "Sep 28, 2025"
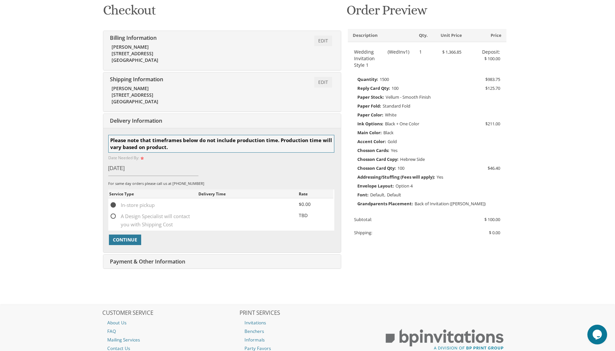
click at [113, 217] on span "A Design Specialist will contact you with Shipping Cost" at bounding box center [153, 216] width 89 height 8
click at [113, 217] on input "A Design Specialist will contact you with Shipping Cost" at bounding box center [111, 215] width 4 height 4
radio input "true"
click at [125, 239] on span "Continue" at bounding box center [125, 239] width 24 height 7
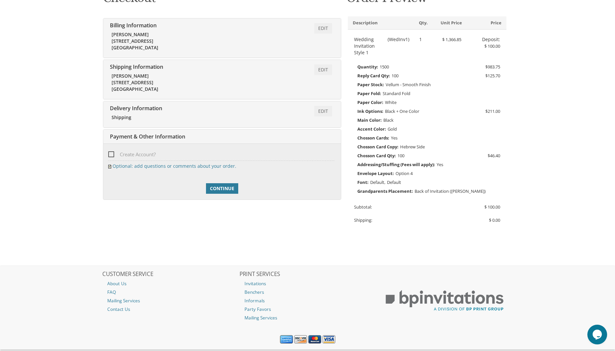
scroll to position [131, 0]
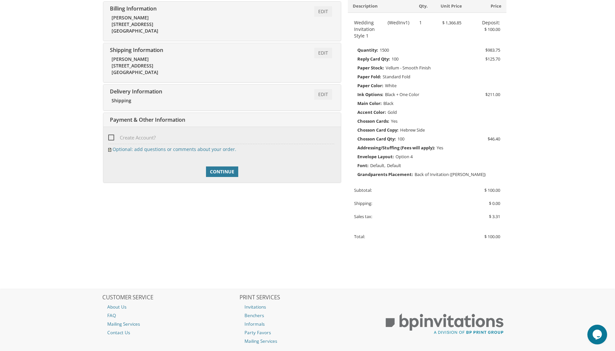
click at [112, 136] on span "Create Account?" at bounding box center [131, 138] width 47 height 8
click at [112, 136] on input "Create Account?" at bounding box center [110, 137] width 4 height 4
checkbox input "true"
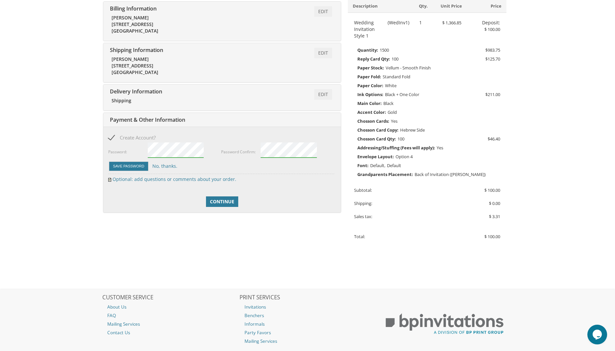
click at [256, 166] on div "Save Password No, thanks." at bounding box center [221, 166] width 226 height 11
click at [134, 166] on button "Save Password" at bounding box center [129, 166] width 40 height 10
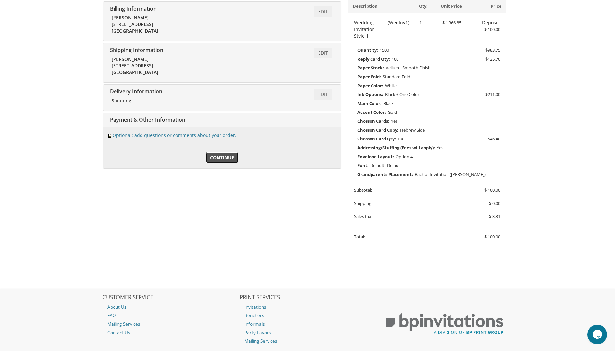
drag, startPoint x: 225, startPoint y: 159, endPoint x: 217, endPoint y: 158, distance: 7.3
click at [224, 159] on span "Continue" at bounding box center [222, 157] width 24 height 7
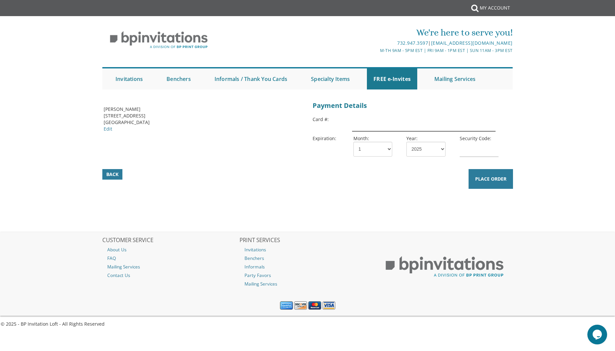
click at [368, 124] on input "text" at bounding box center [423, 123] width 143 height 15
type input "[CREDIT_CARD_NUMBER]"
click at [229, 163] on div "Back Place Order" at bounding box center [307, 144] width 425 height 90
click option "10" at bounding box center [0, 0] width 0 height 0
click at [353, 142] on select "1 2 3 4 5 6 7 8 9 10 11 12" at bounding box center [372, 149] width 39 height 15
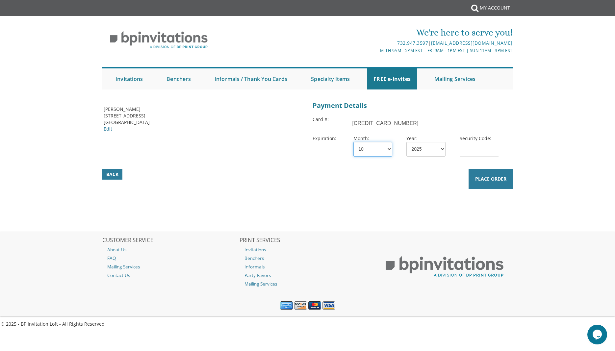
select select "09"
click option "9" at bounding box center [0, 0] width 0 height 0
click at [406, 142] on select "2025 2026 2027 2028 2029 2030 2031 2032 2033 2034 2035" at bounding box center [425, 149] width 39 height 15
select select "26"
click option "2026" at bounding box center [0, 0] width 0 height 0
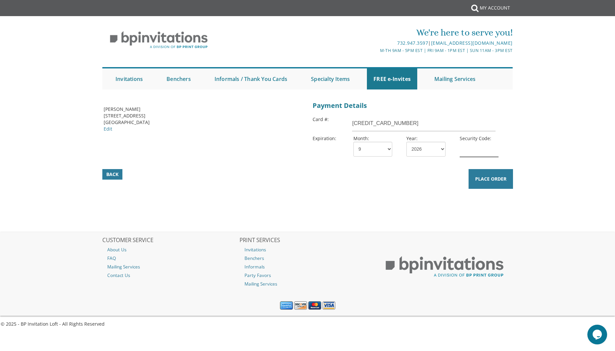
click at [471, 148] on input "text" at bounding box center [478, 149] width 39 height 15
type input "876"
drag, startPoint x: 413, startPoint y: 201, endPoint x: 405, endPoint y: 200, distance: 7.7
click at [413, 201] on div "Billing Address Pessie Reches 2 Hilton Drive Lakewood, NJ 08701 Edit Payment De…" at bounding box center [307, 150] width 411 height 103
click at [495, 178] on span "Place Order" at bounding box center [490, 179] width 31 height 7
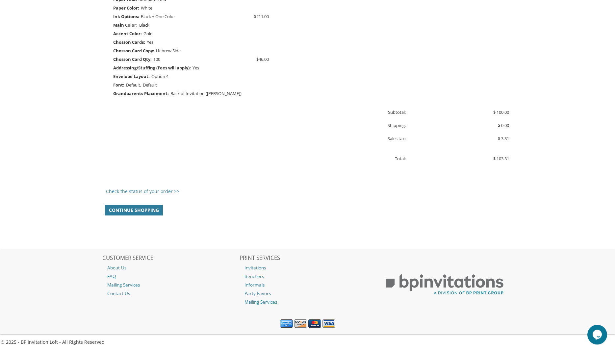
scroll to position [432, 0]
click at [151, 189] on link "Check the status of your order >>" at bounding box center [142, 190] width 73 height 6
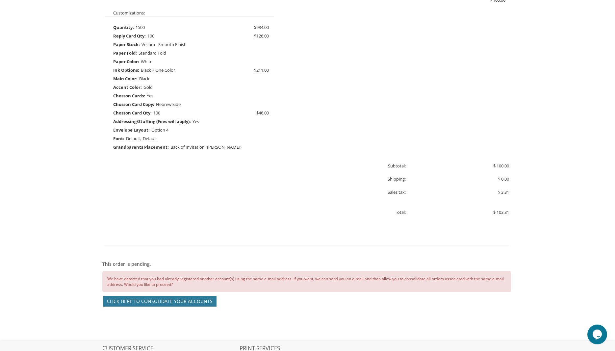
scroll to position [415, 0]
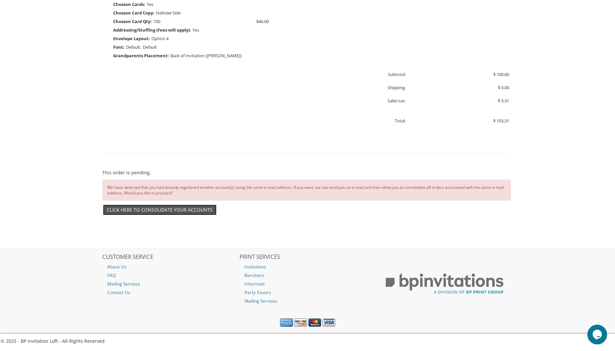
click at [162, 209] on link "Click here to consolidate your accounts" at bounding box center [159, 210] width 113 height 11
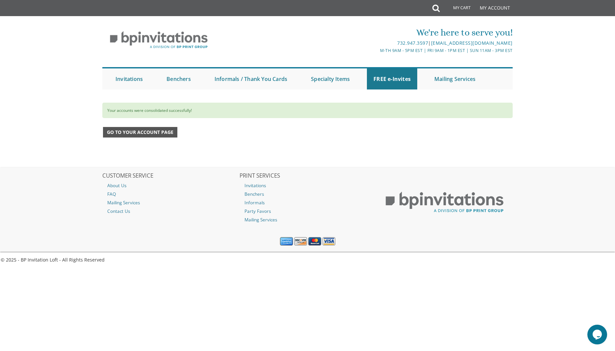
click at [153, 131] on span "Go to your account page" at bounding box center [140, 132] width 66 height 7
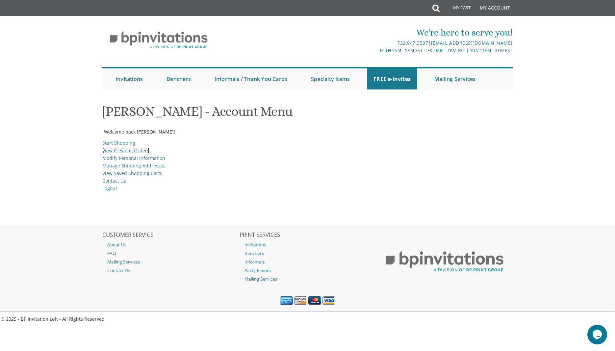
click at [130, 149] on link "View Previous Orders" at bounding box center [125, 150] width 47 height 6
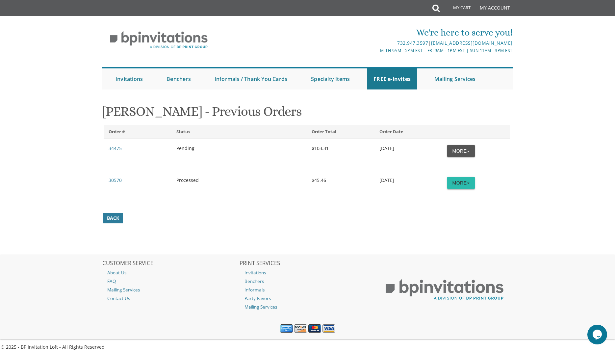
click at [452, 184] on button "More" at bounding box center [461, 183] width 28 height 12
click at [333, 186] on div "30570 Processed $45.46 3/6/2024 More Order Details Repeat Order Help Desk" at bounding box center [307, 183] width 406 height 12
click at [118, 180] on link "30570" at bounding box center [115, 180] width 13 height 6
click at [462, 151] on button "More" at bounding box center [461, 151] width 28 height 12
click at [458, 166] on link "Order Details" at bounding box center [448, 163] width 52 height 9
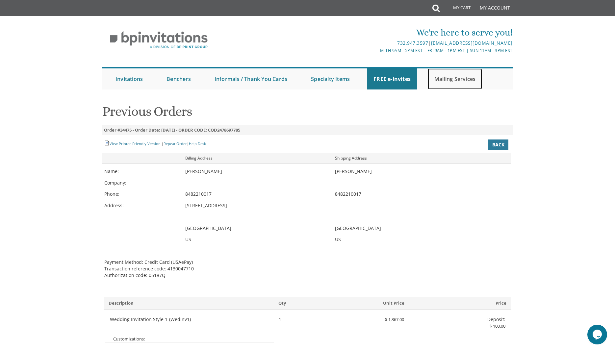
click at [446, 81] on link "Mailing Services" at bounding box center [454, 78] width 54 height 21
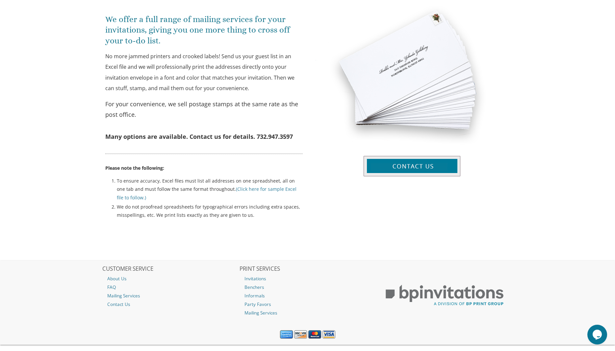
scroll to position [254, 0]
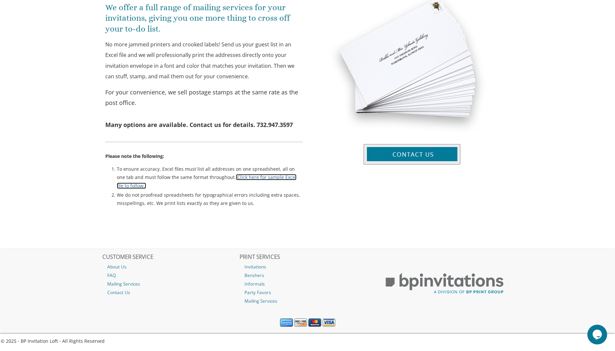
click at [256, 177] on link "(Click here for sample Excel file to follow.)" at bounding box center [207, 181] width 180 height 14
